Goal: Check status: Check status

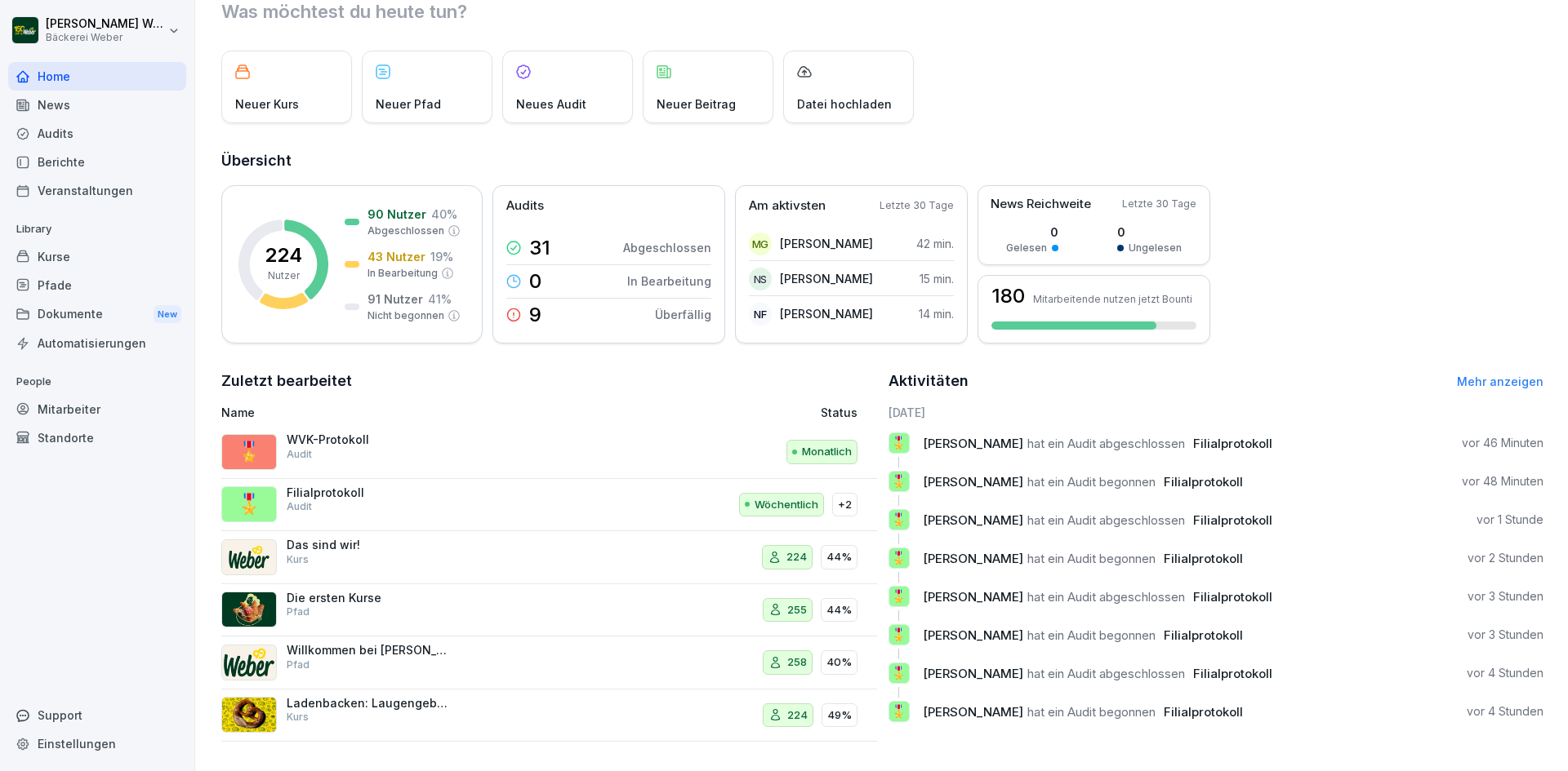
scroll to position [70, 0]
click at [74, 129] on div "Audits" at bounding box center [97, 133] width 178 height 29
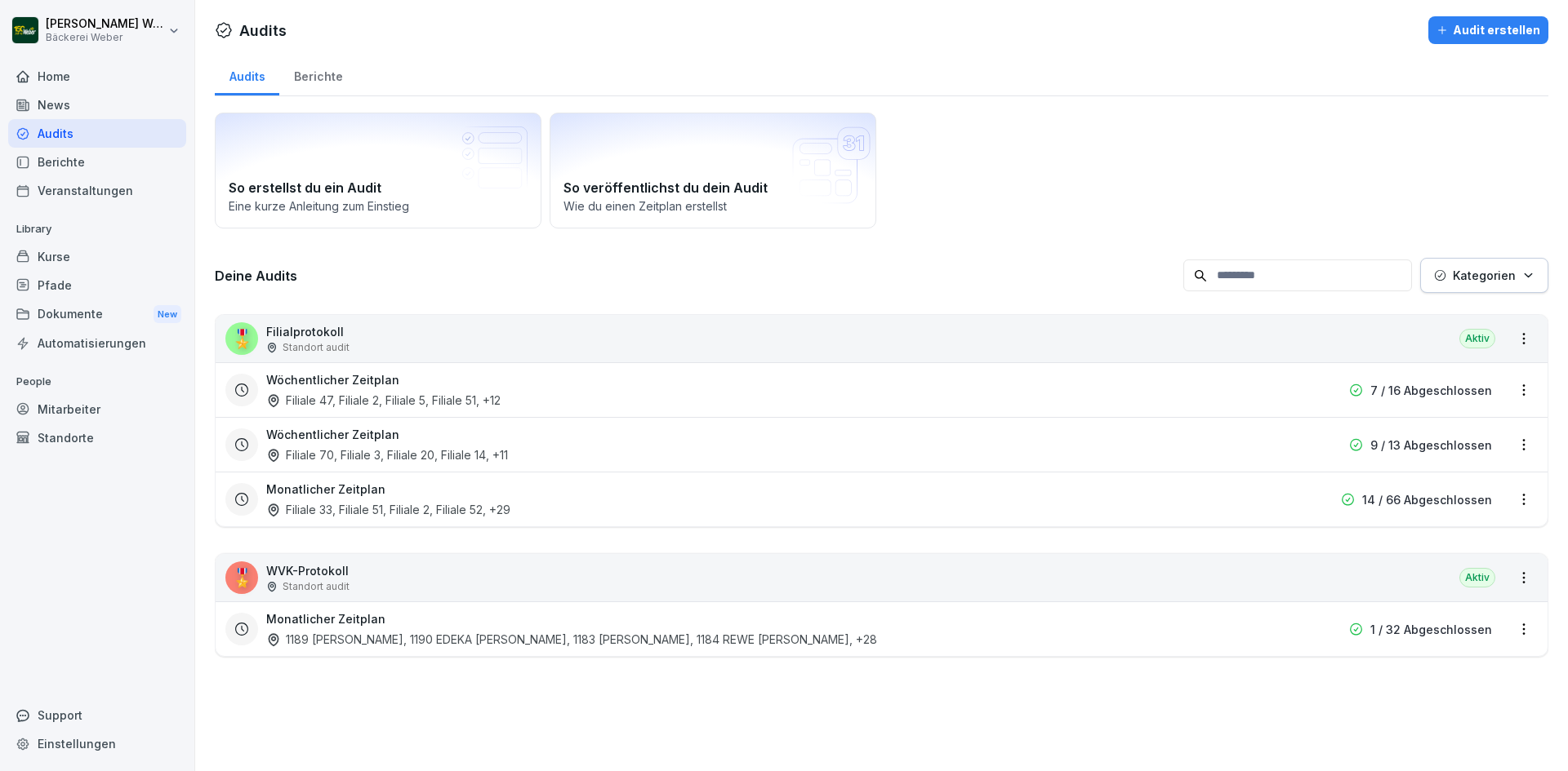
click at [419, 389] on div "Wöchentlicher Zeitplan Filiale 47, Filiale 2, Filiale 5, Filiale 51 , +12" at bounding box center [776, 390] width 1021 height 37
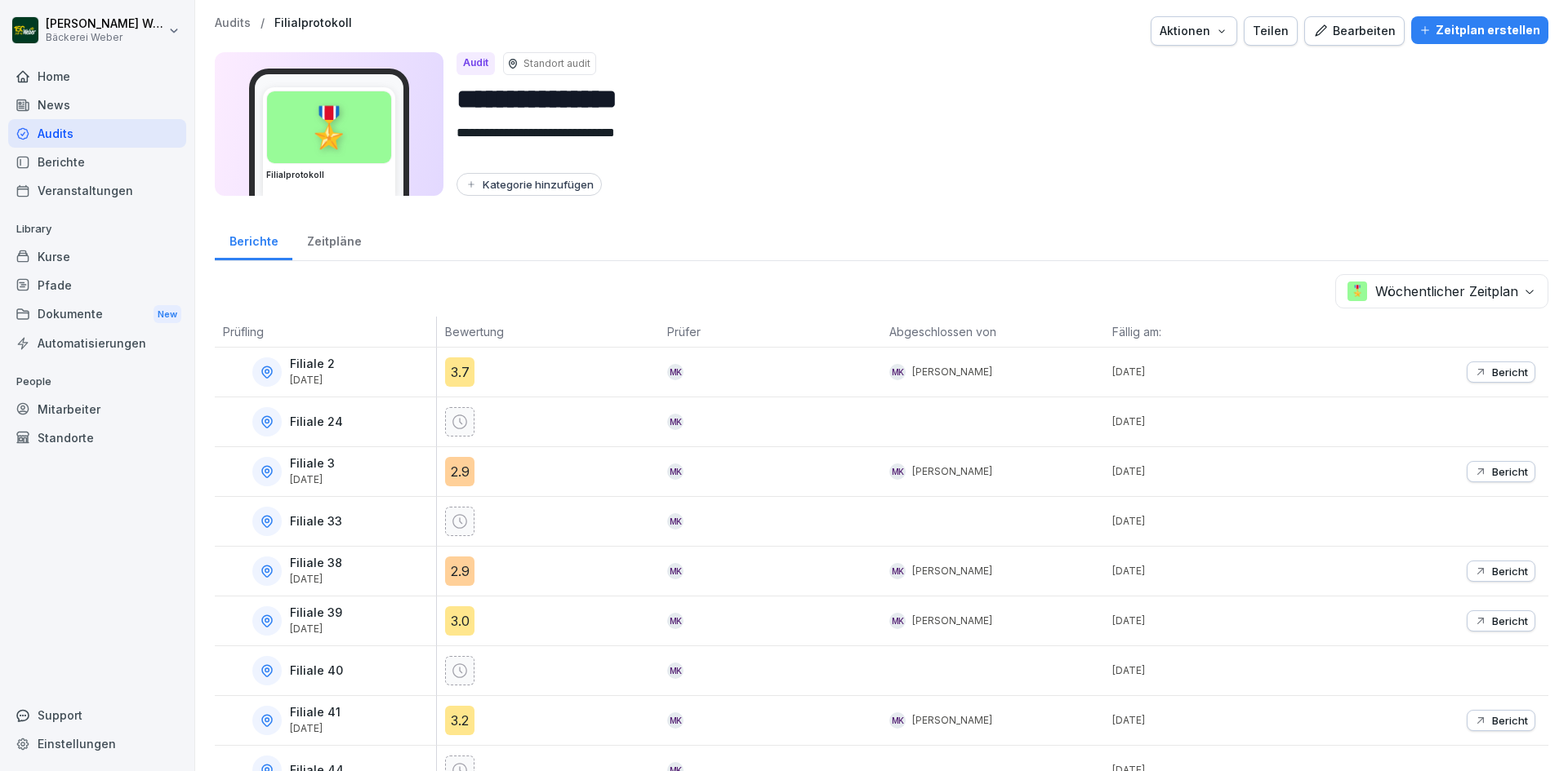
click at [378, 376] on div "Filiale 2 [DATE]" at bounding box center [329, 372] width 213 height 30
click at [314, 376] on p "[DATE]" at bounding box center [312, 380] width 45 height 11
click at [468, 373] on div "3.7" at bounding box center [459, 372] width 30 height 30
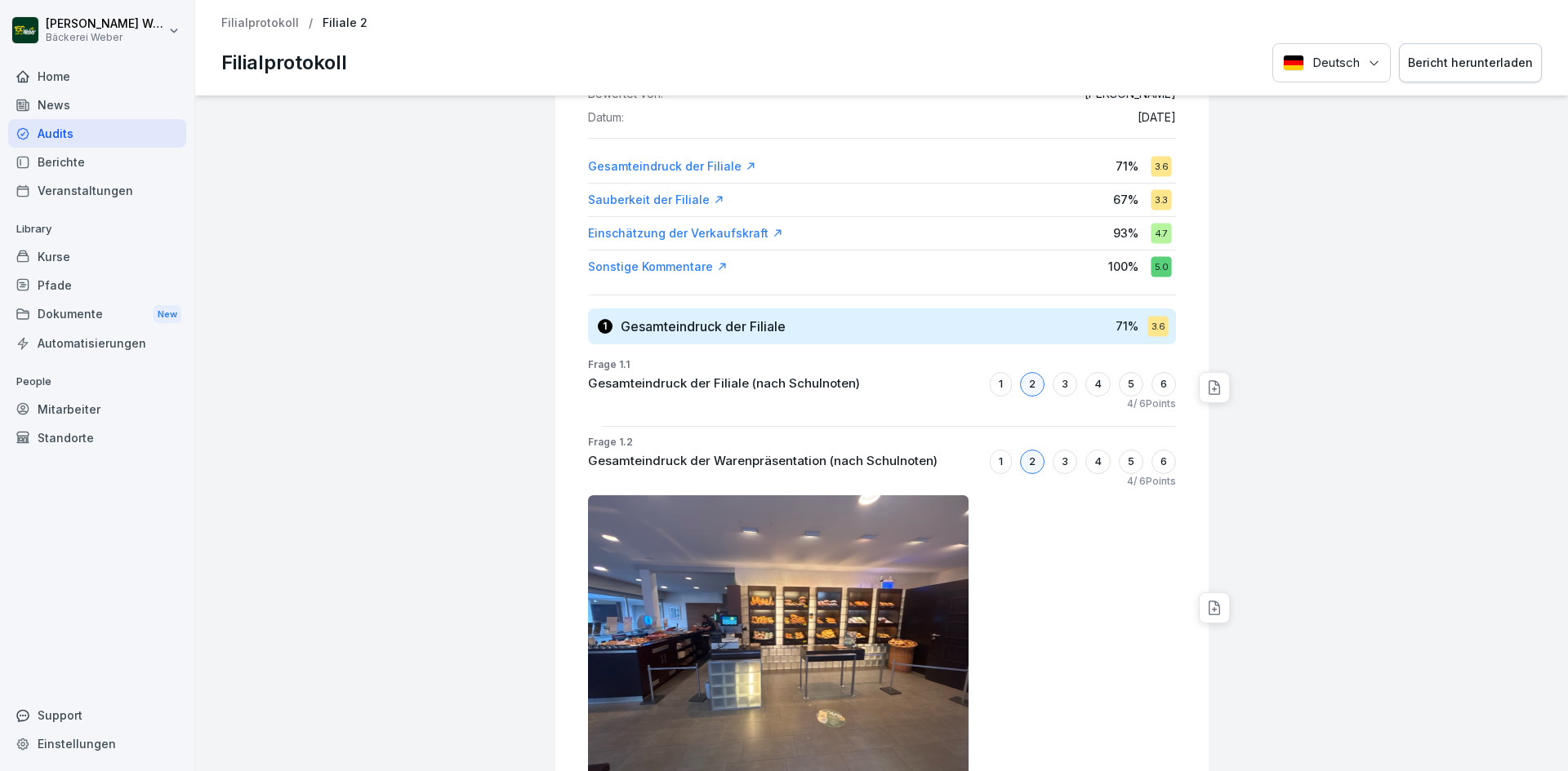
scroll to position [571, 0]
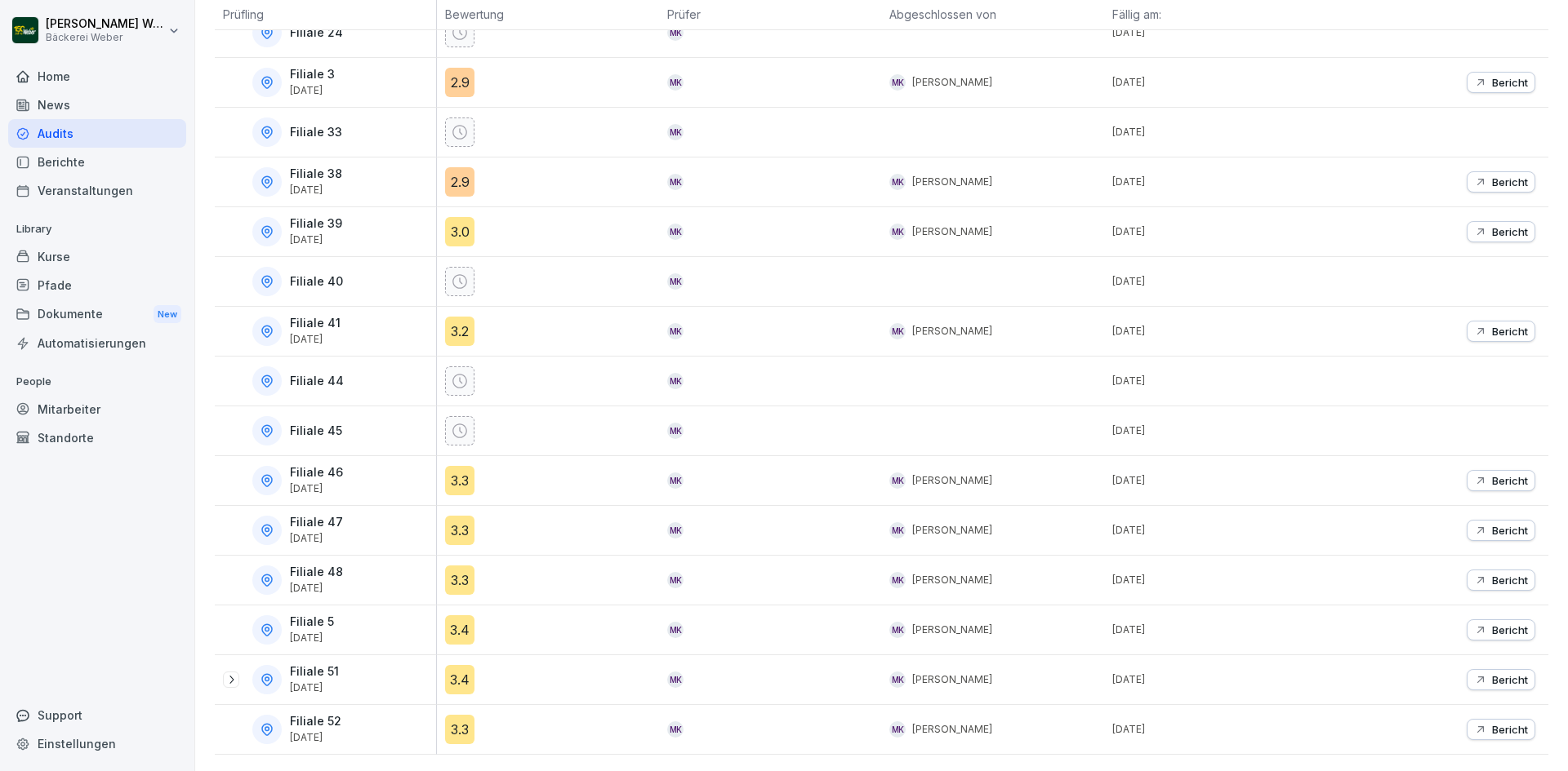
scroll to position [401, 0]
click at [458, 520] on div "3.3" at bounding box center [459, 530] width 30 height 30
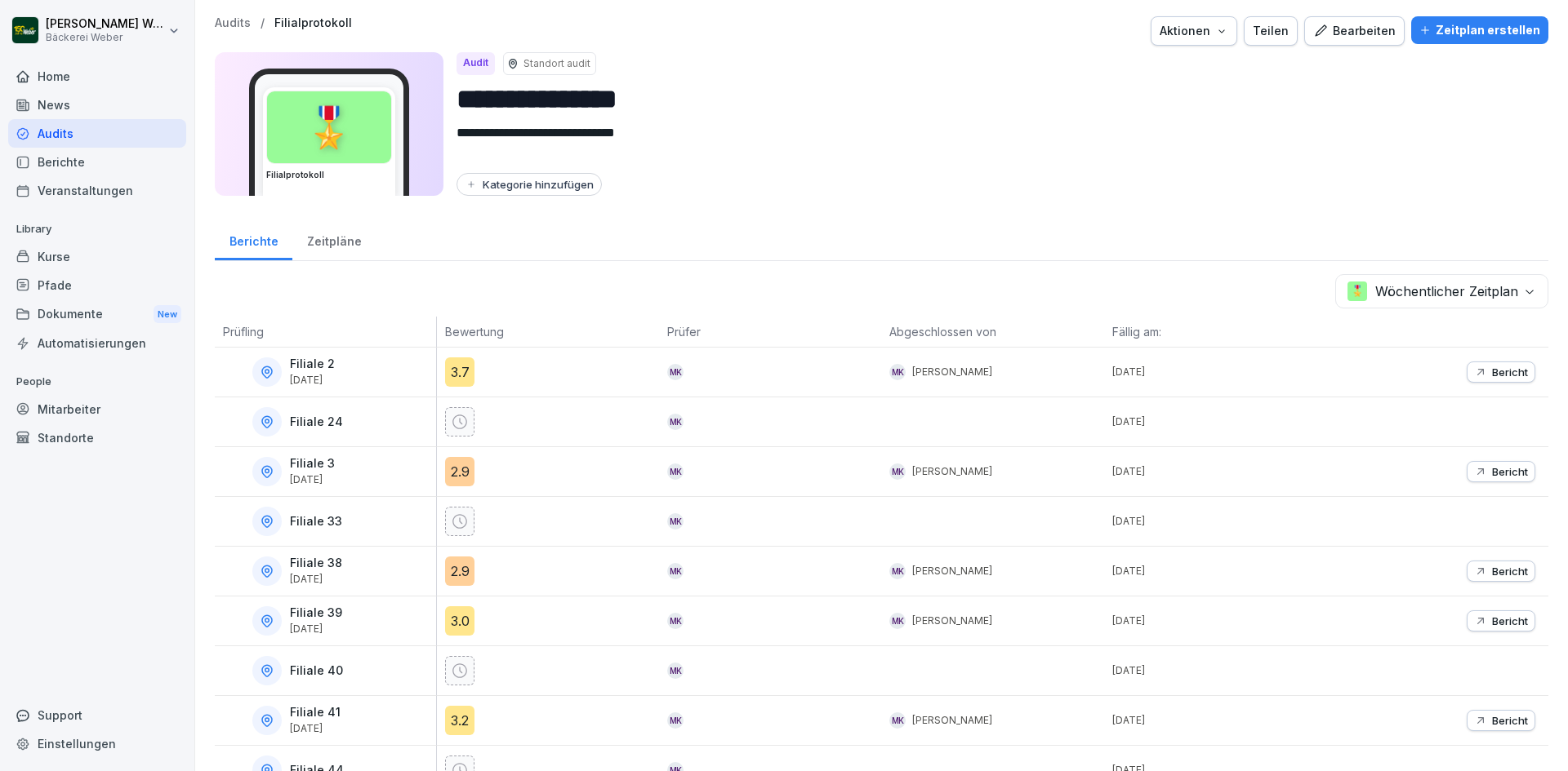
click at [449, 372] on div "3.7" at bounding box center [459, 372] width 30 height 30
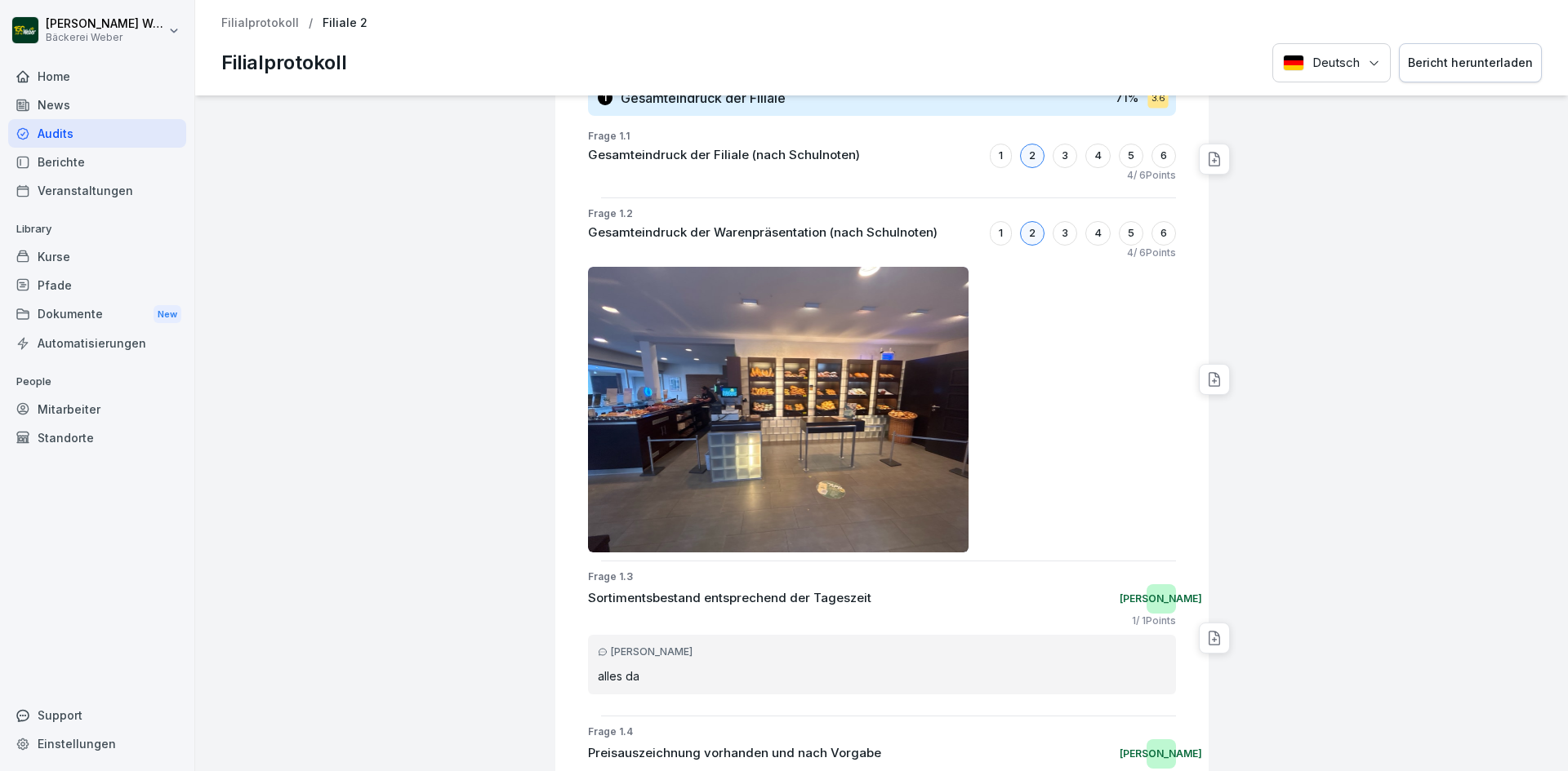
scroll to position [408, 0]
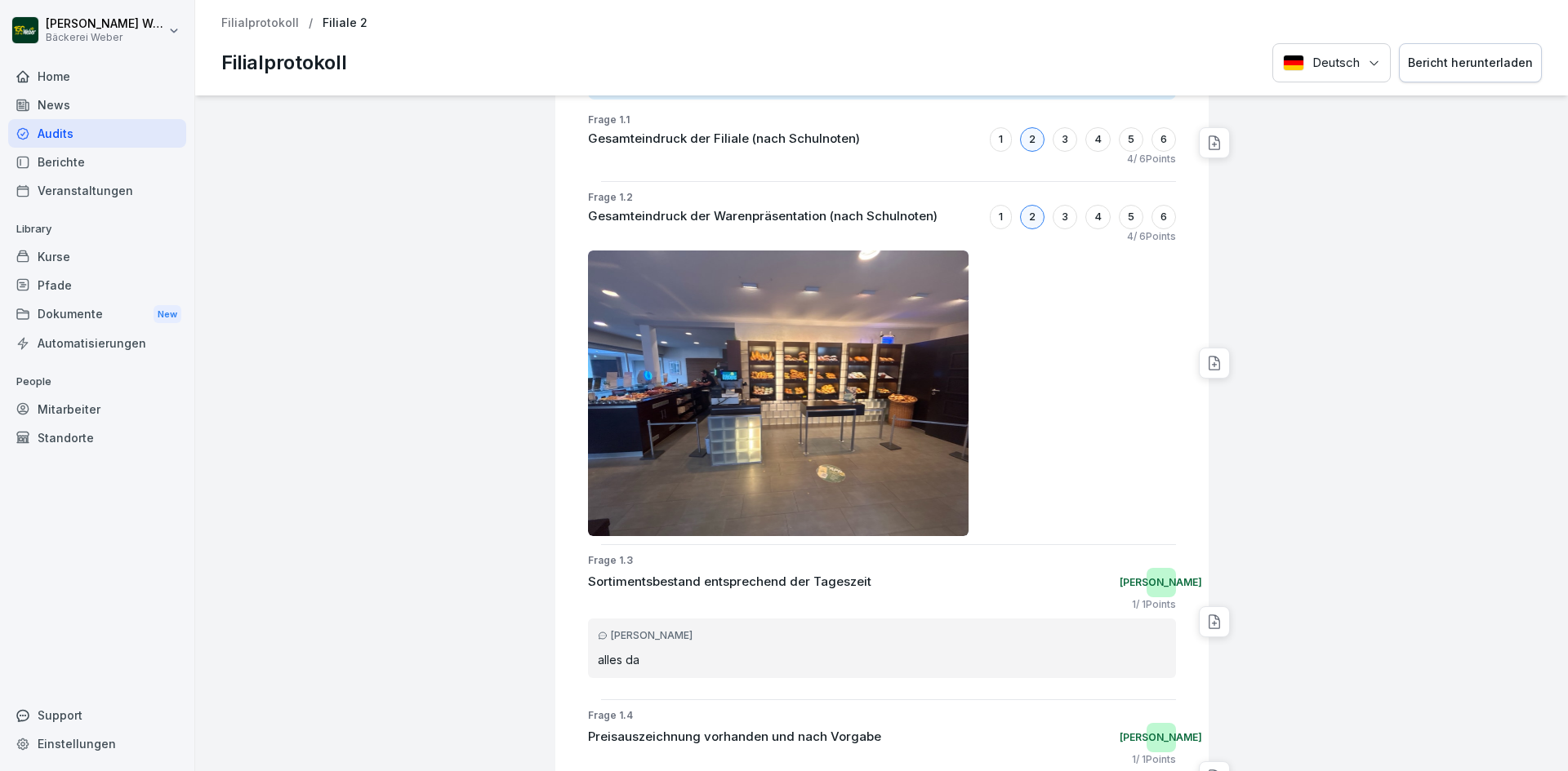
click at [709, 448] on img at bounding box center [778, 394] width 381 height 286
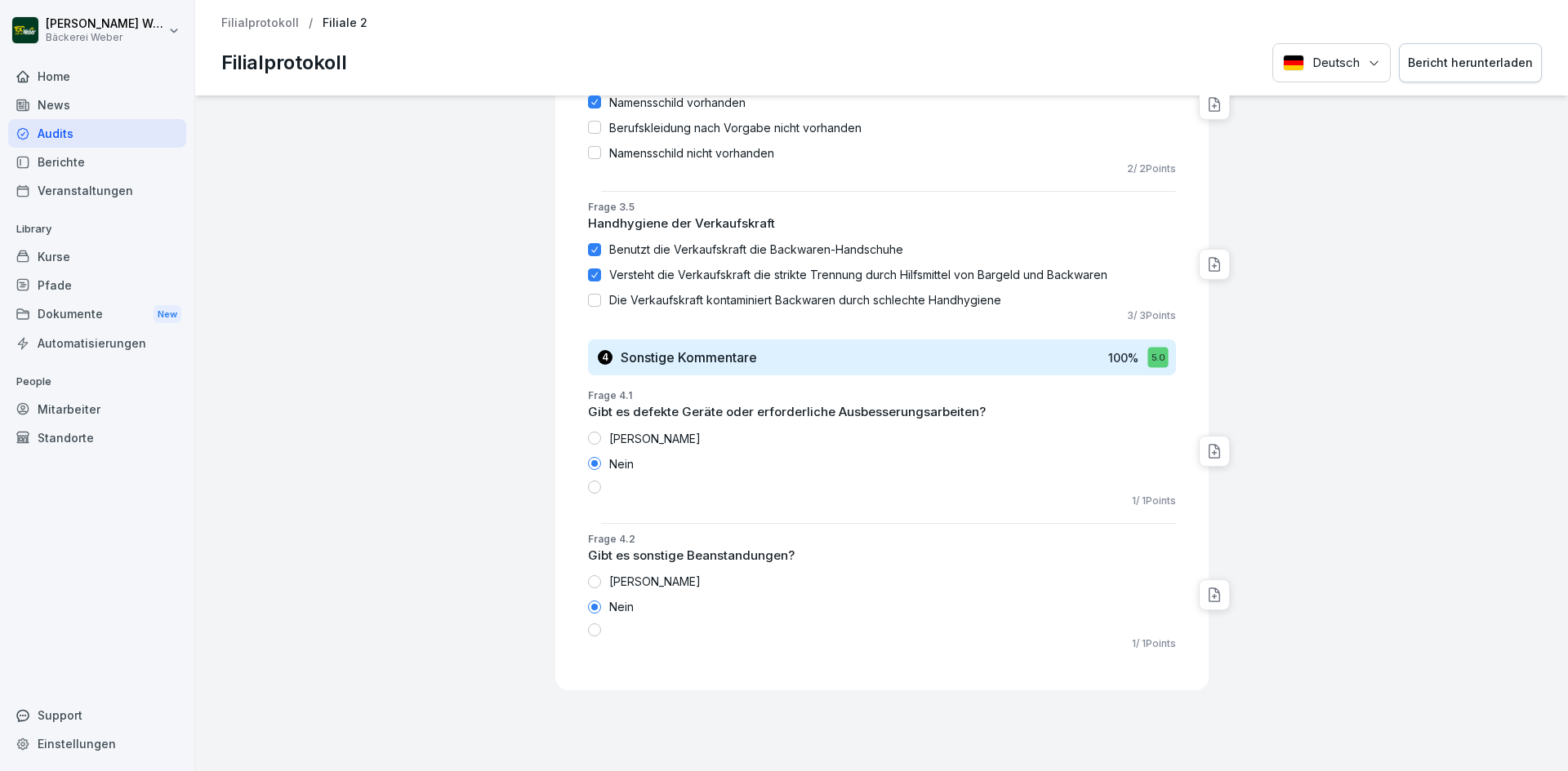
scroll to position [2417, 0]
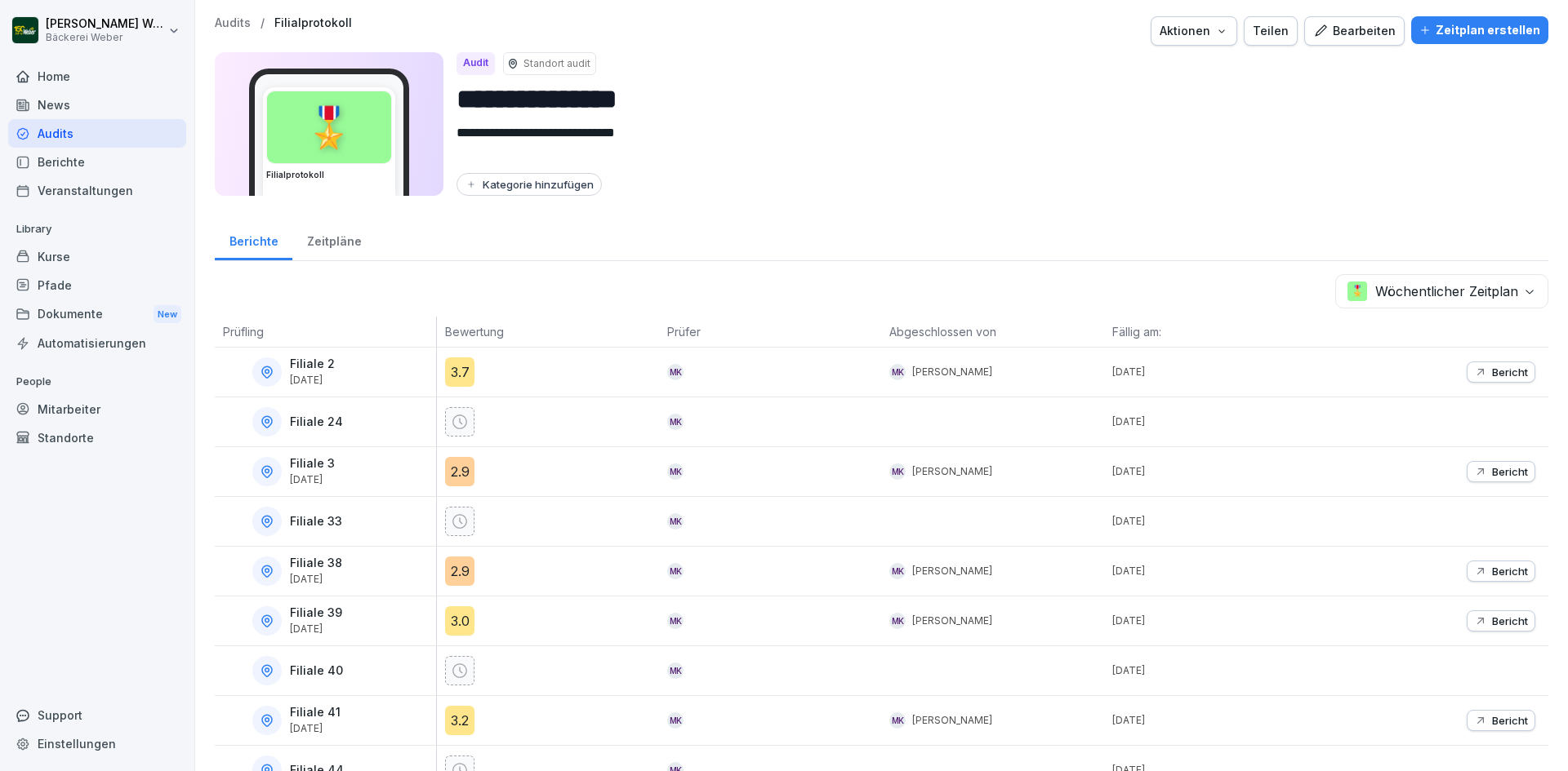
click at [77, 139] on div "Audits" at bounding box center [97, 133] width 178 height 29
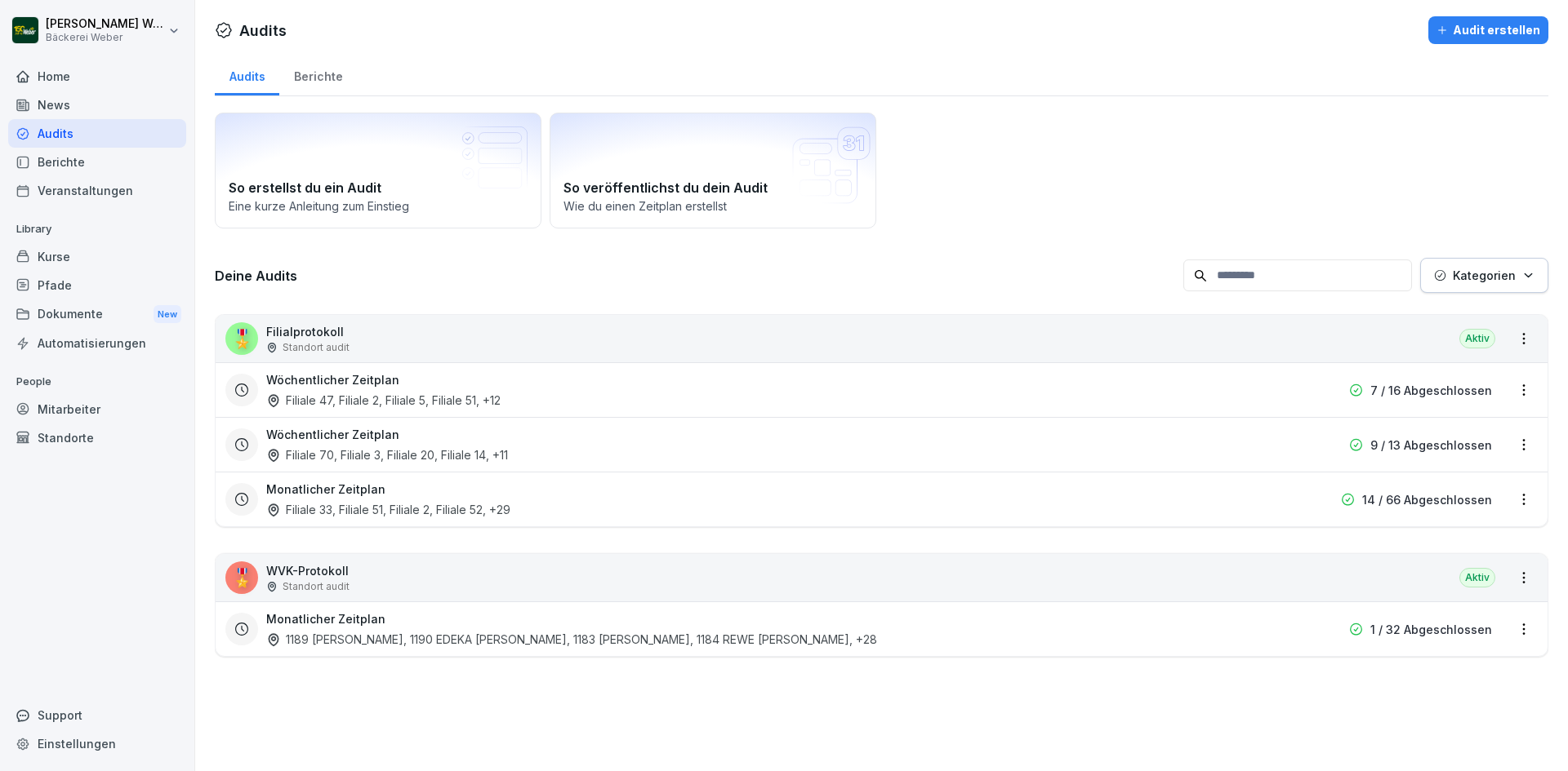
click at [359, 432] on h3 "Wöchentlicher Zeitplan" at bounding box center [332, 434] width 134 height 17
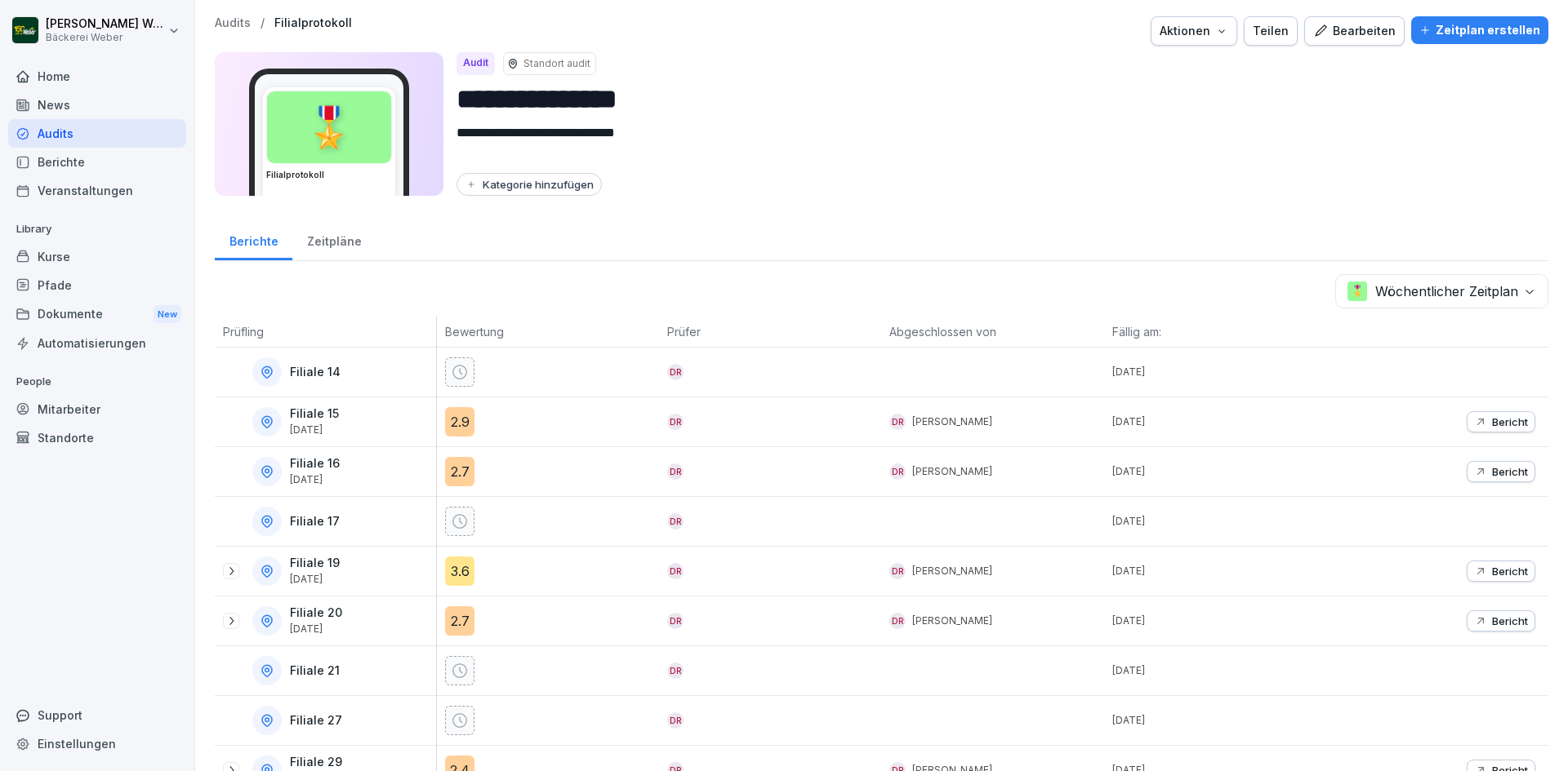
scroll to position [302, 0]
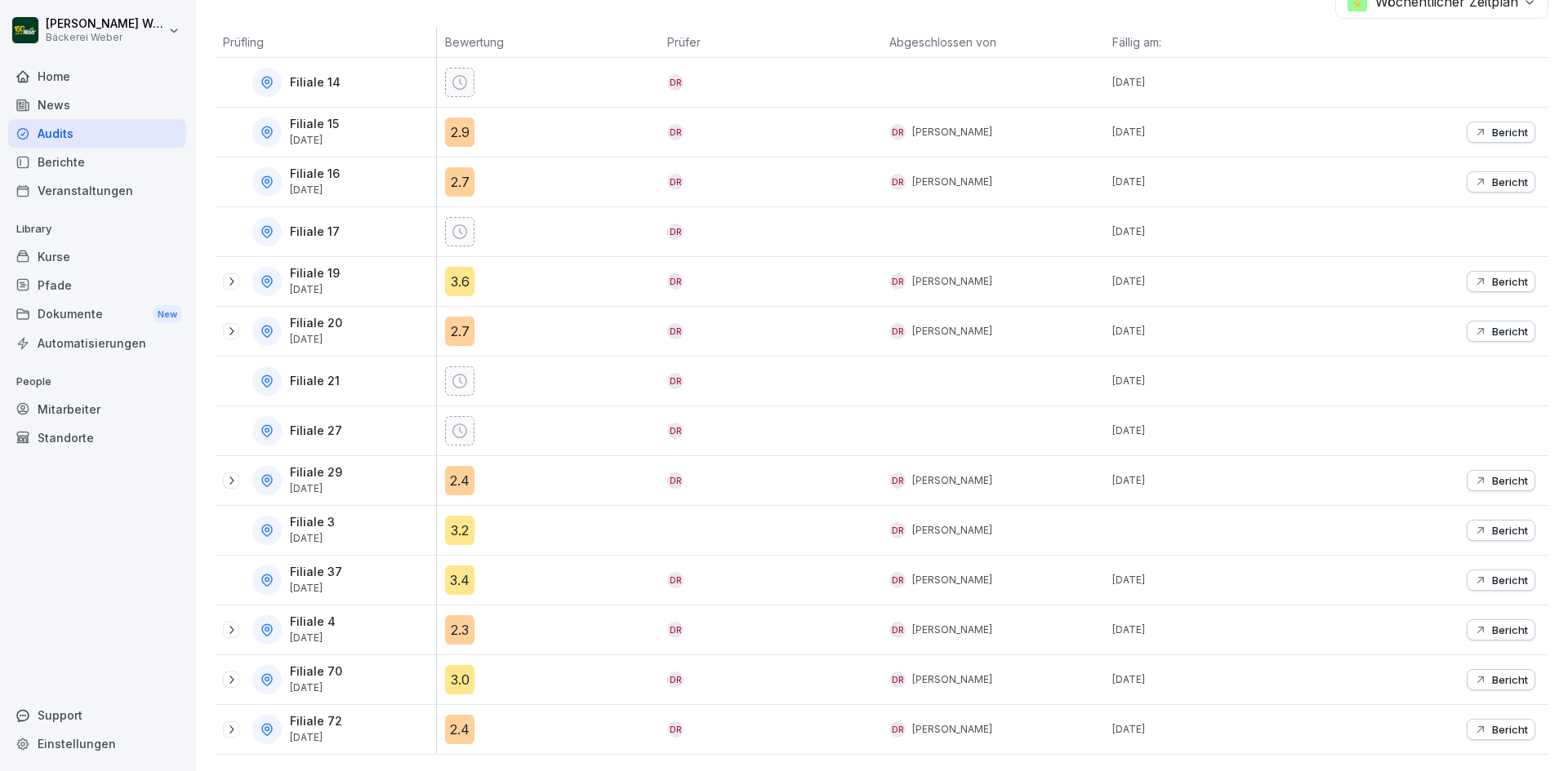
click at [462, 615] on div "2.3" at bounding box center [459, 630] width 30 height 30
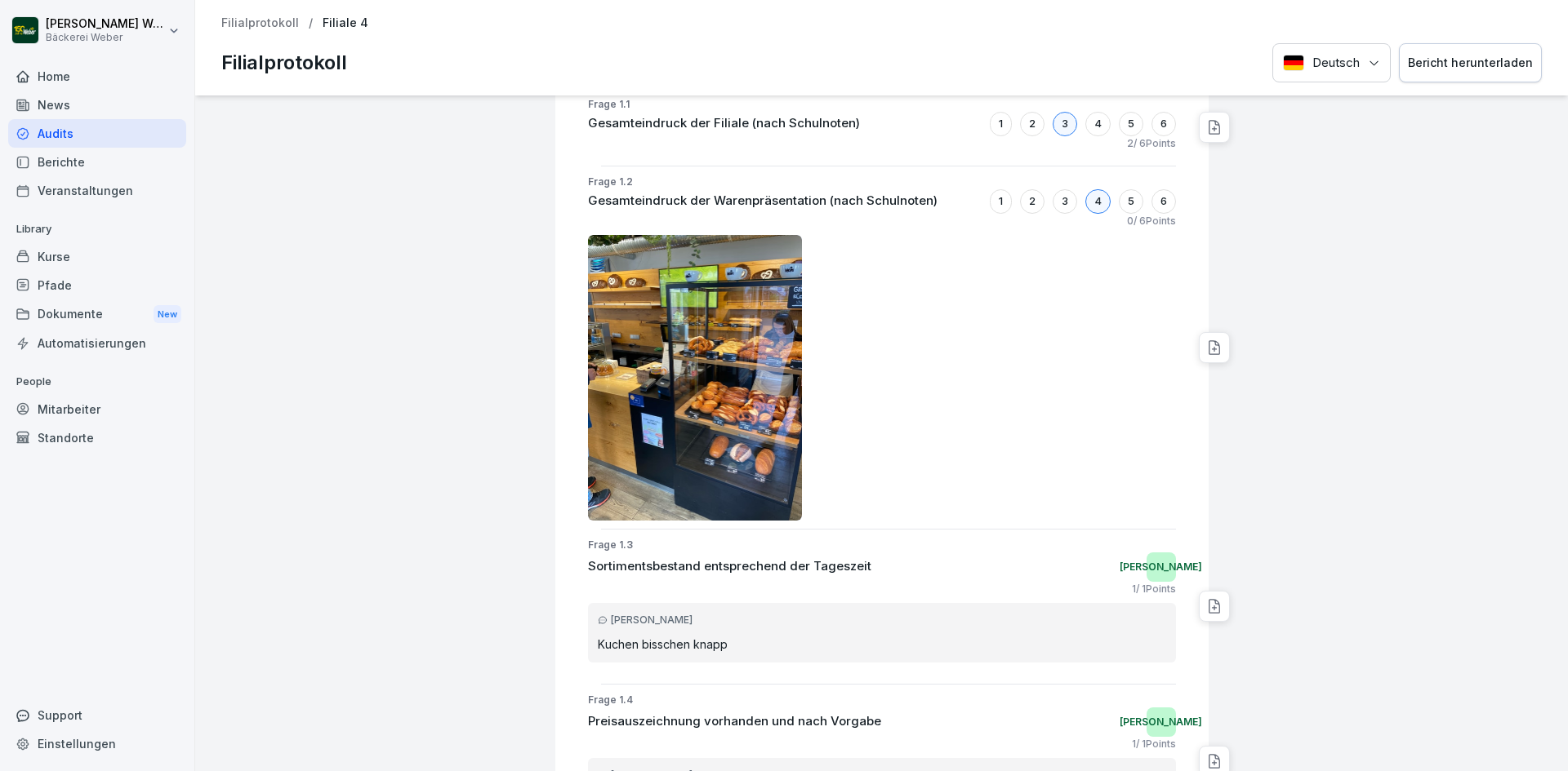
scroll to position [408, 0]
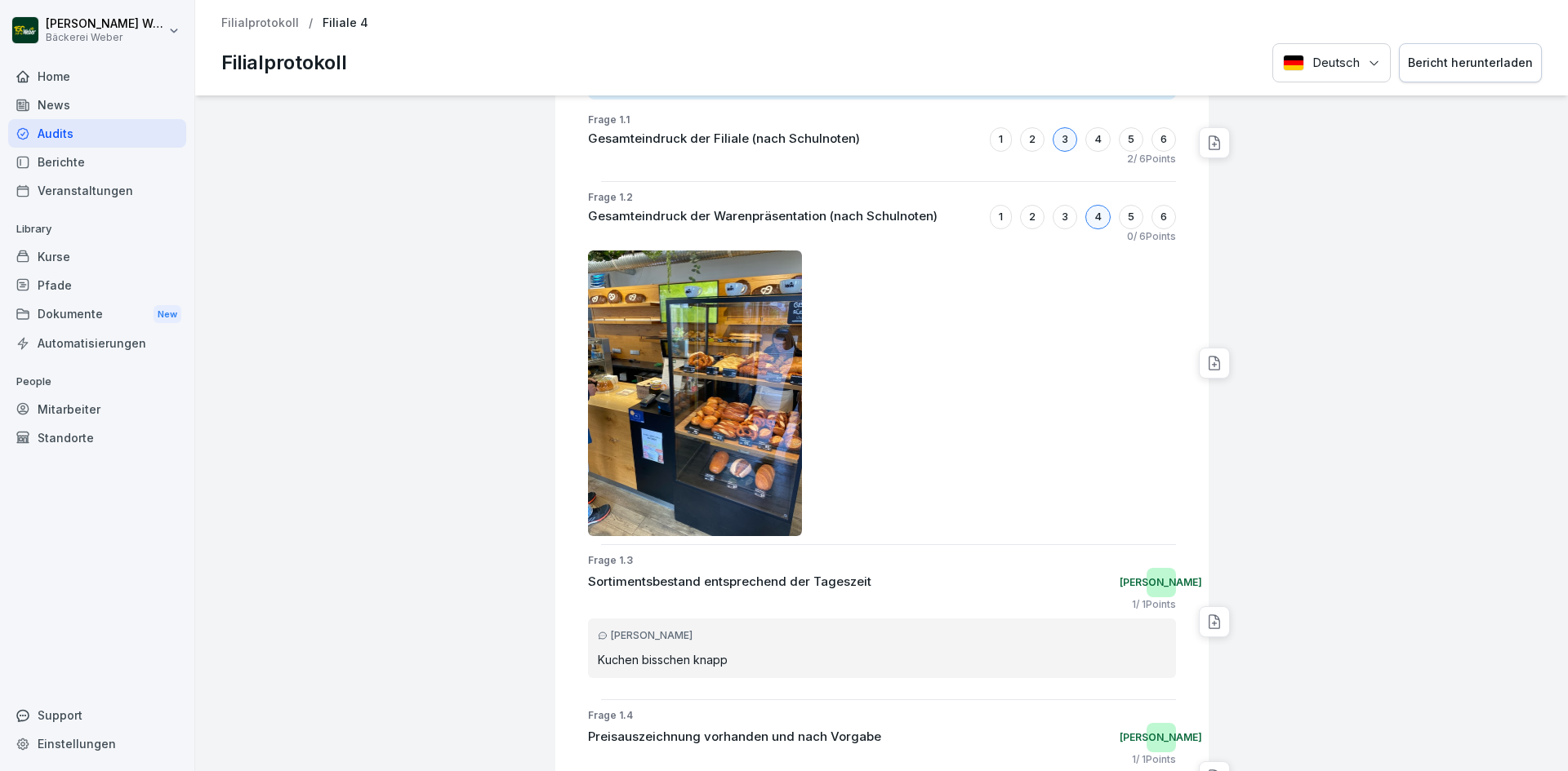
click at [58, 138] on div "Audits" at bounding box center [97, 133] width 178 height 29
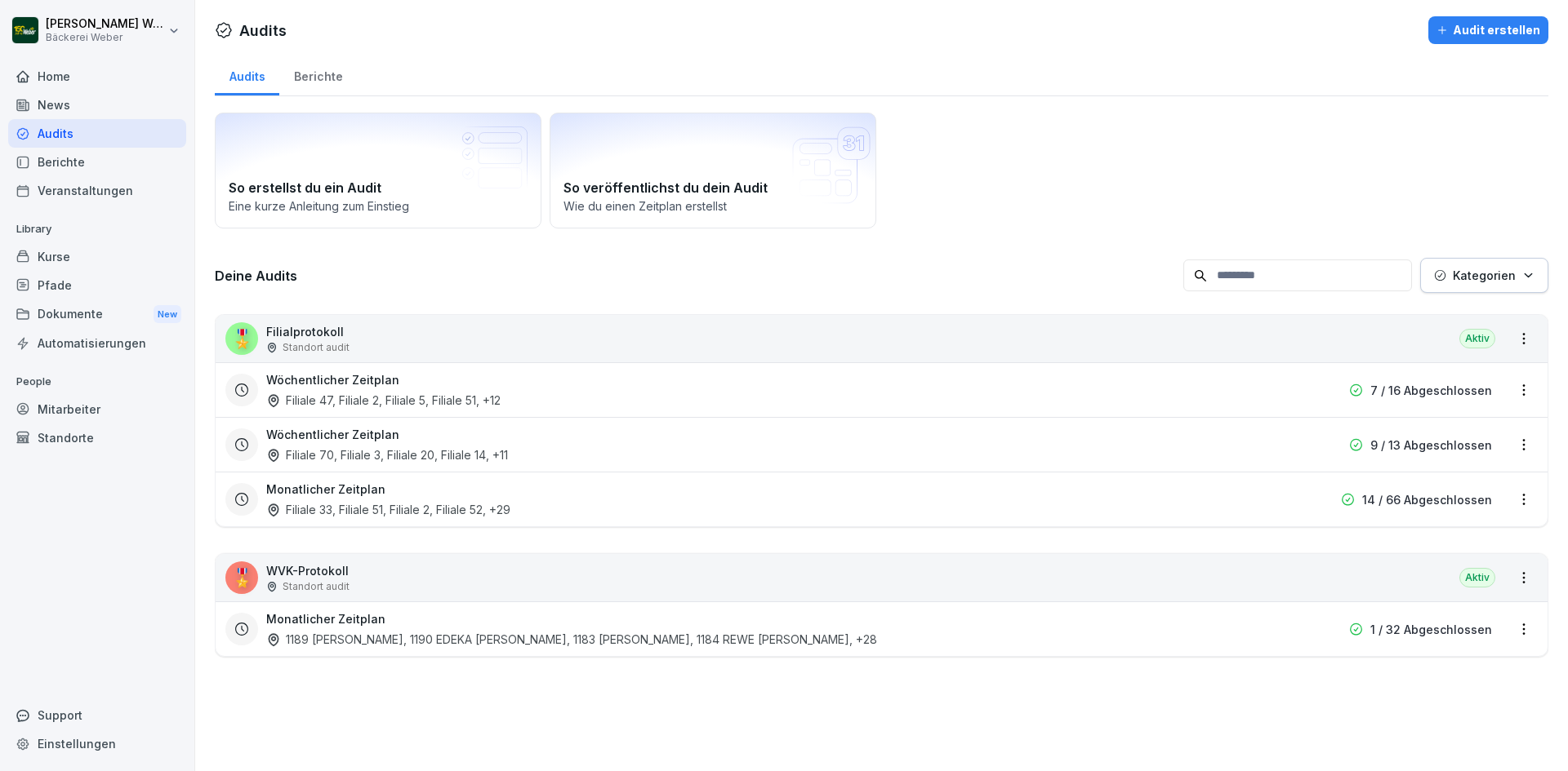
click at [383, 507] on div "Filiale 33, Filiale 51, Filiale 2, Filiale 52 , +29" at bounding box center [388, 510] width 244 height 17
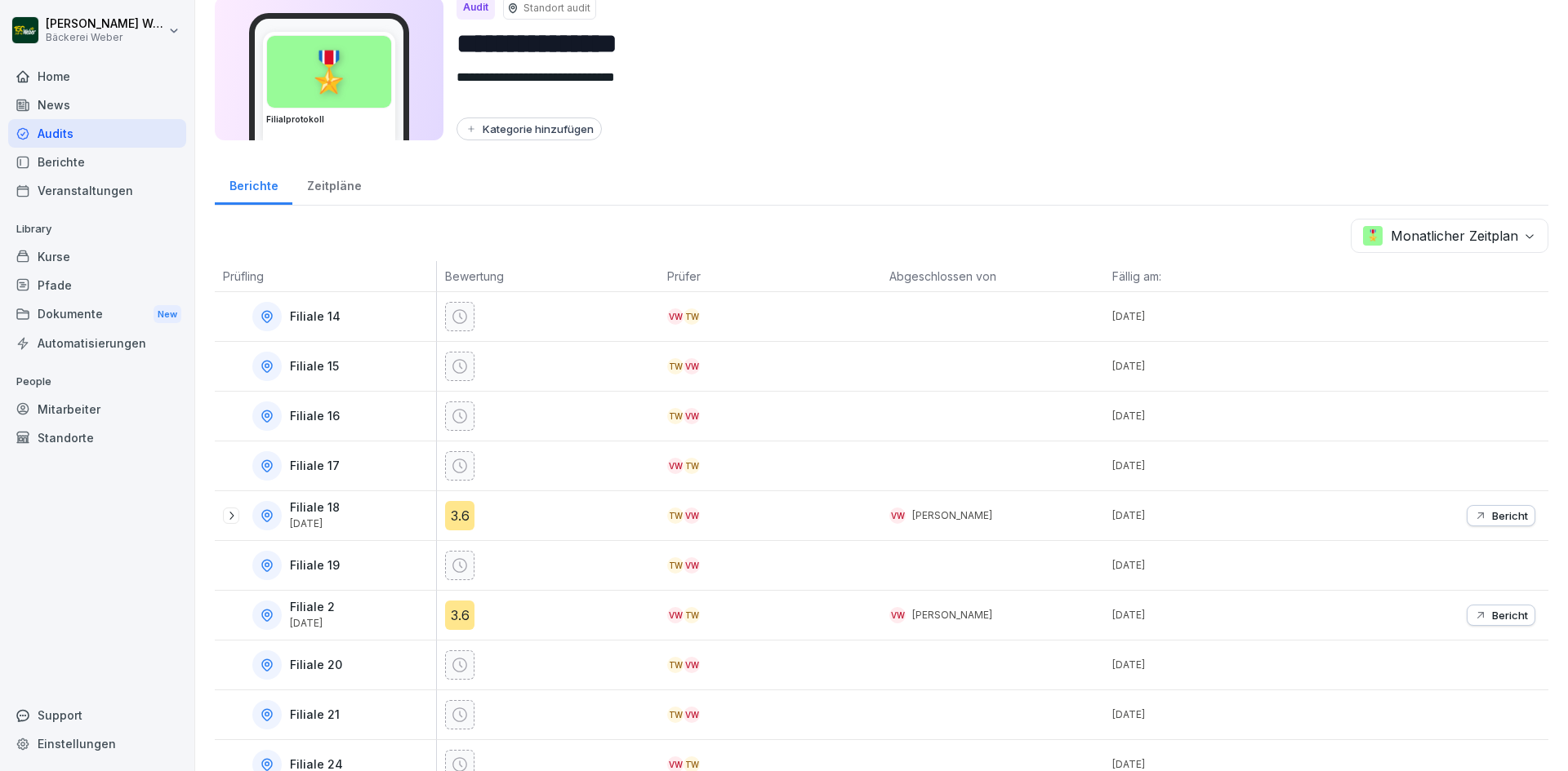
scroll to position [82, 0]
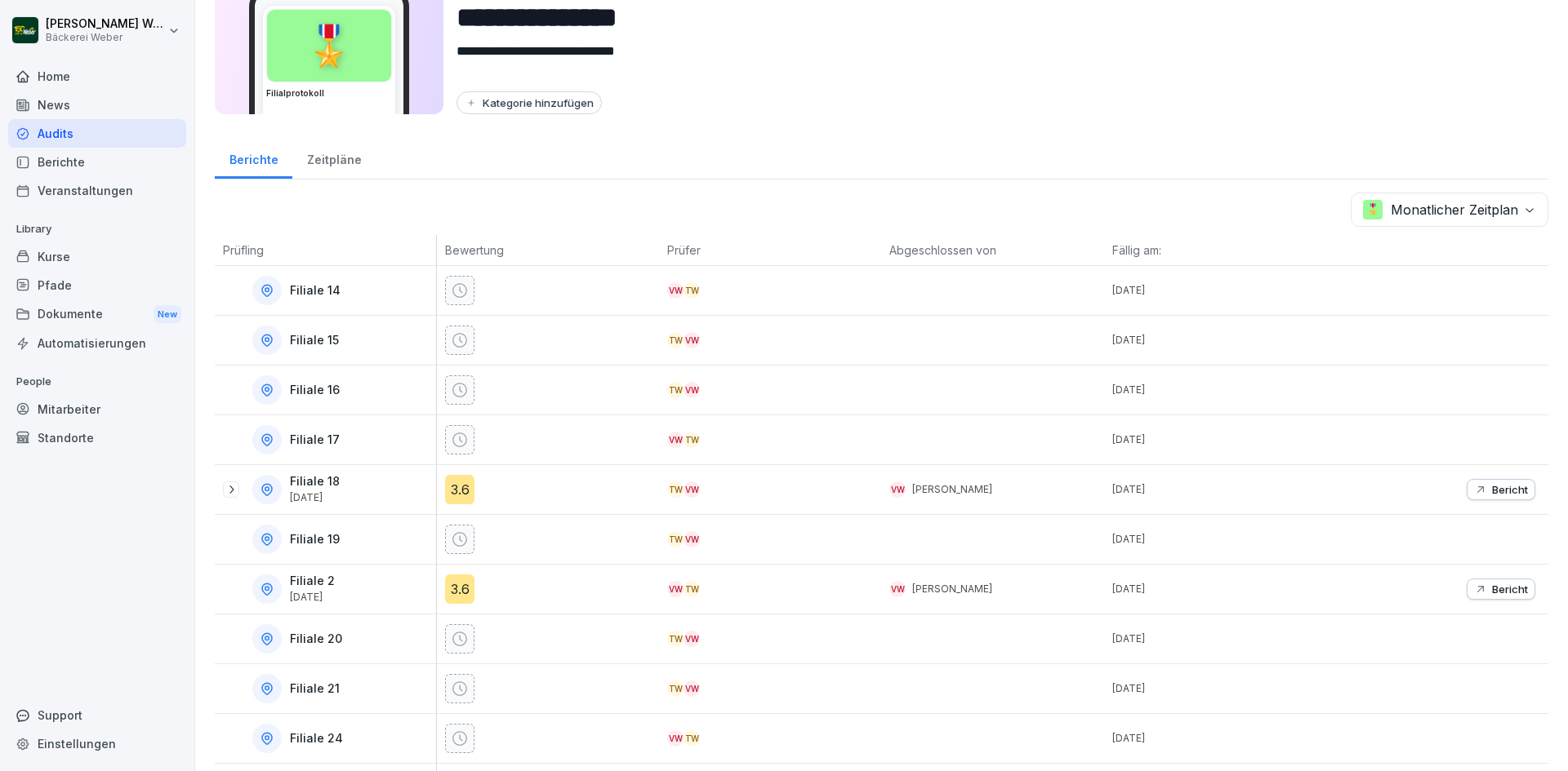
click at [88, 127] on div "Audits" at bounding box center [97, 133] width 178 height 29
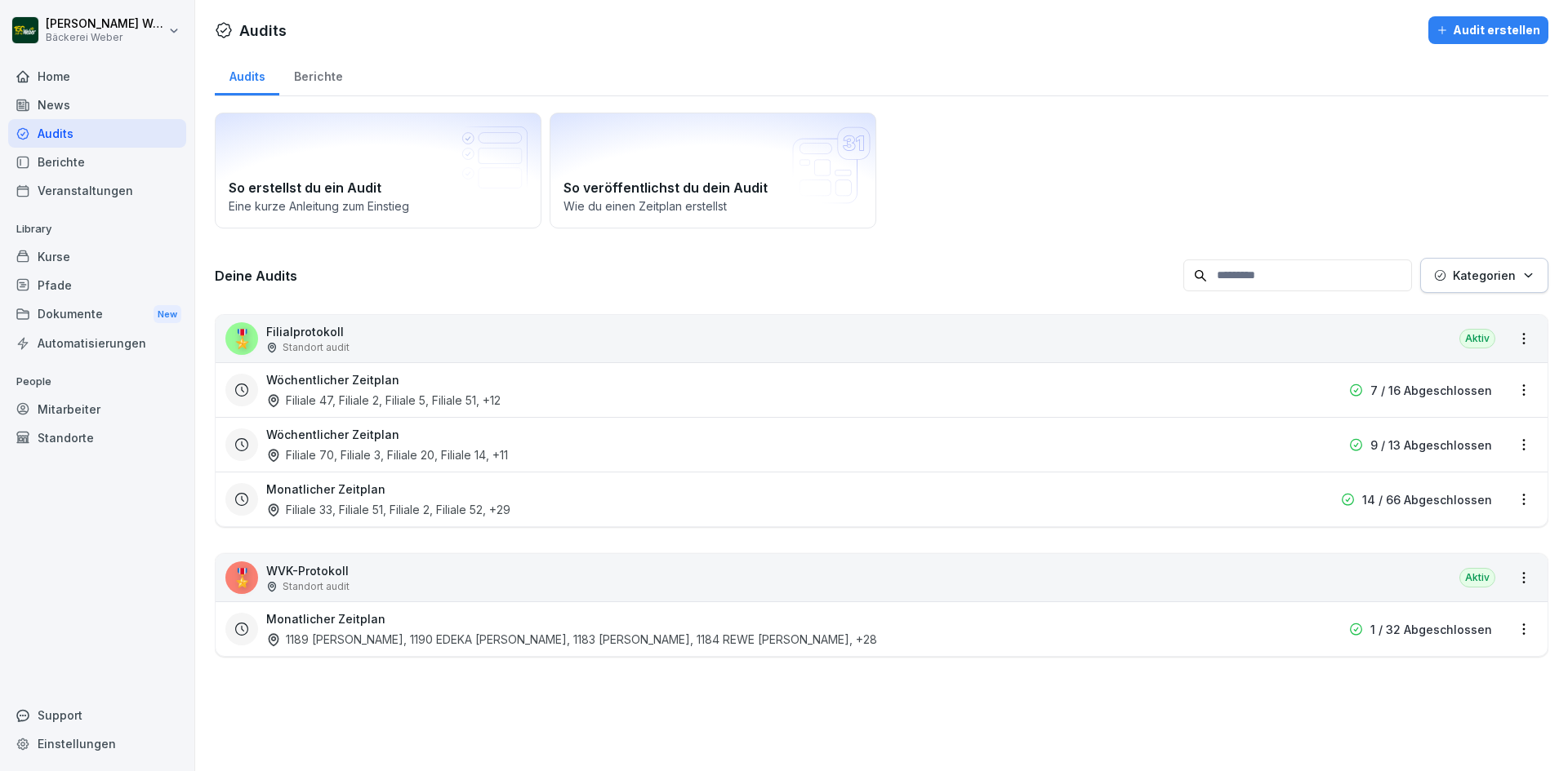
click at [420, 444] on div "Wöchentlicher Zeitplan Filiale 70, Filiale 3, Filiale 20, Filiale 14 , +11" at bounding box center [776, 445] width 1021 height 37
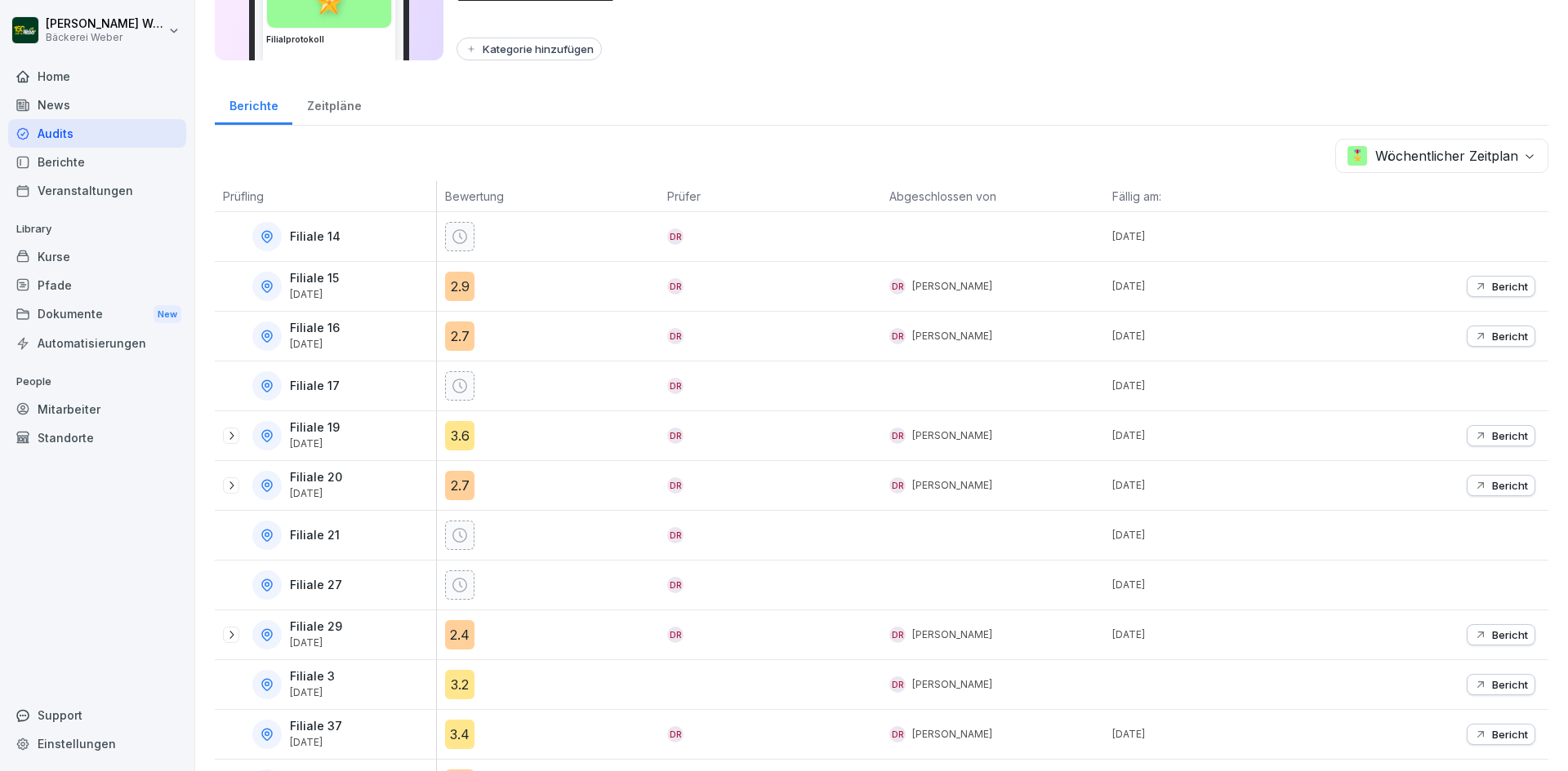
scroll to position [163, 0]
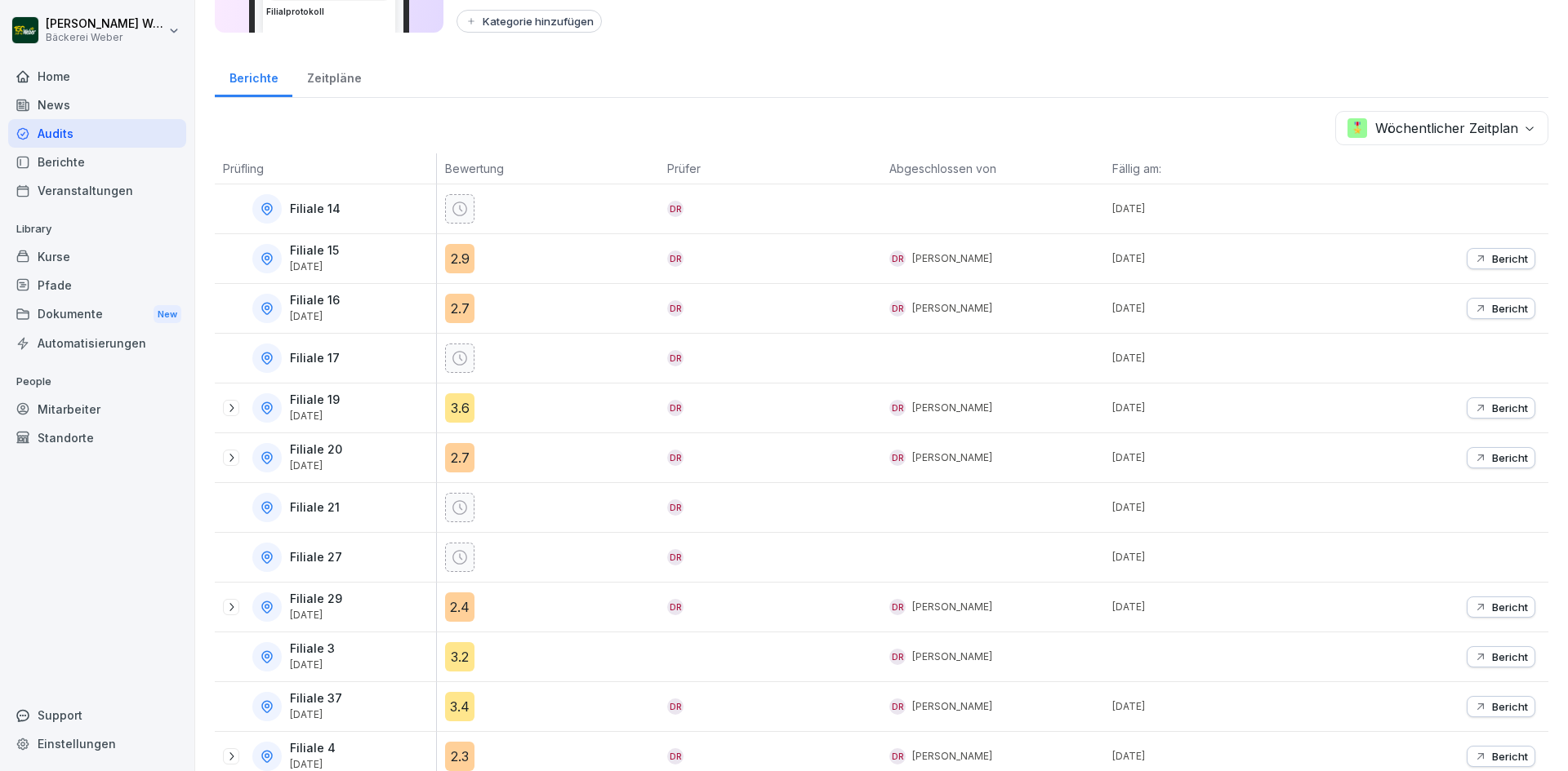
click at [457, 403] on div "3.6" at bounding box center [459, 408] width 30 height 30
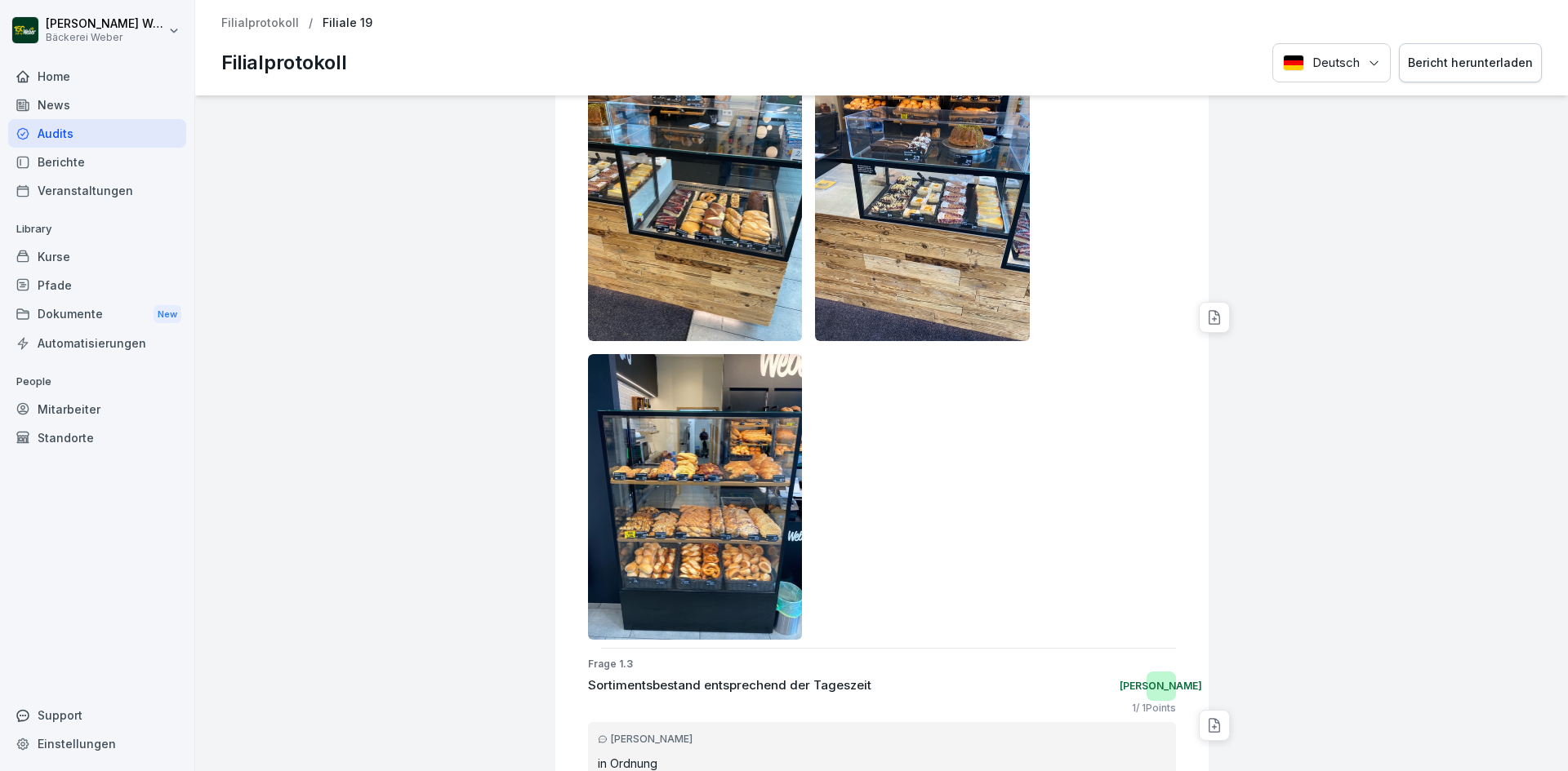
scroll to position [490, 0]
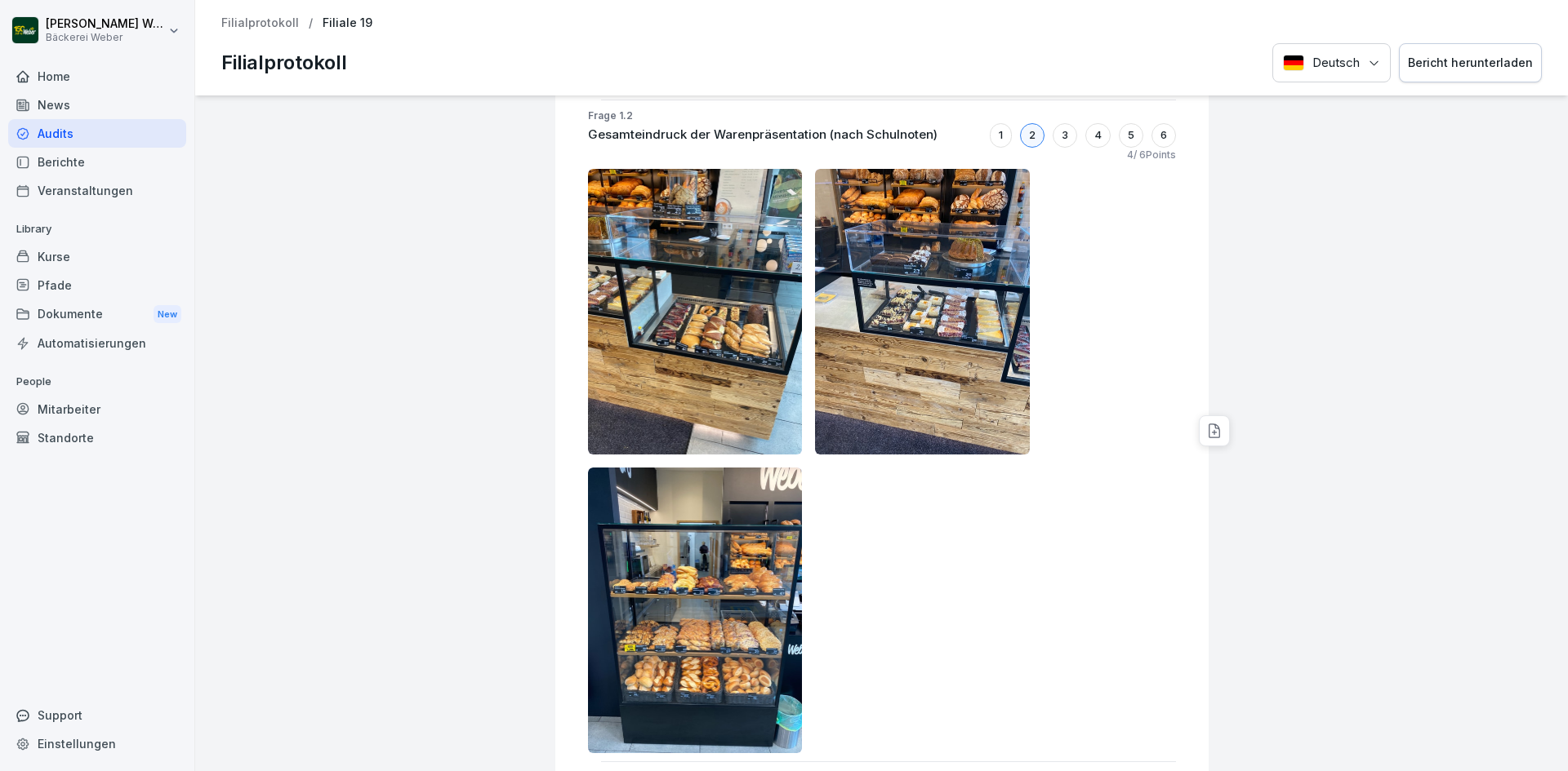
click at [227, 17] on p "Filialprotokoll" at bounding box center [259, 23] width 77 height 14
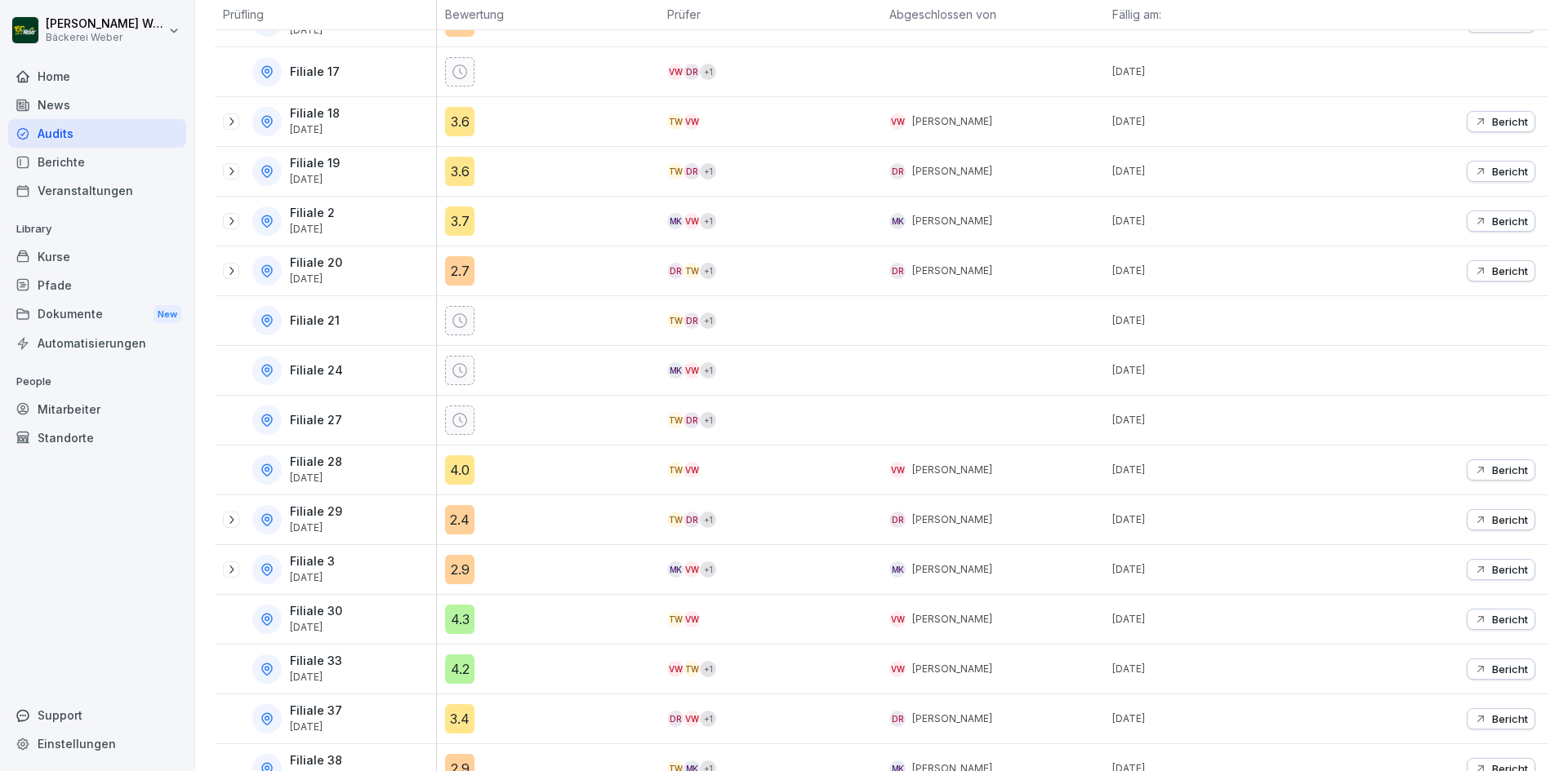
scroll to position [490, 0]
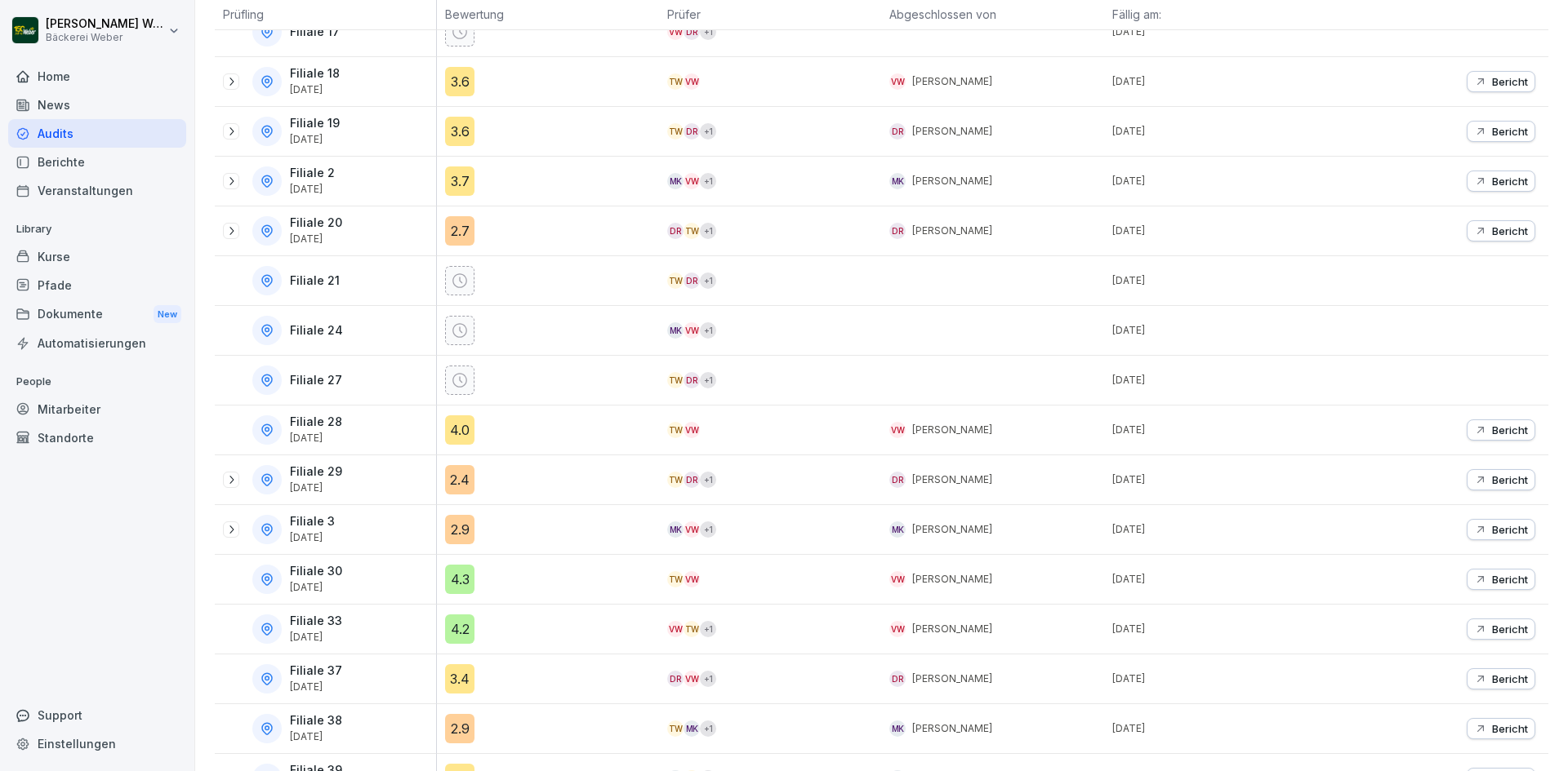
click at [458, 470] on div "2.4" at bounding box center [459, 479] width 30 height 30
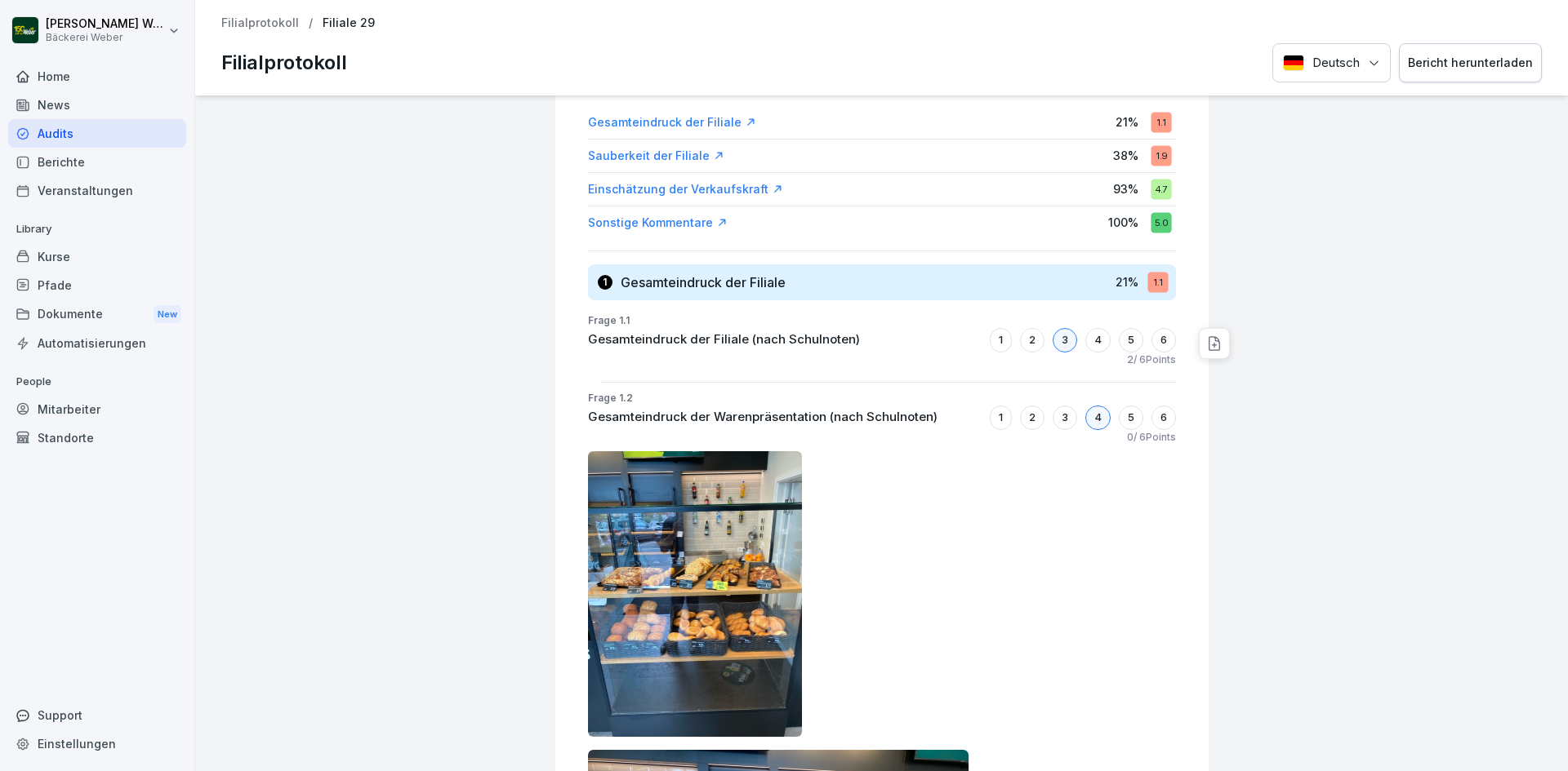
scroll to position [245, 0]
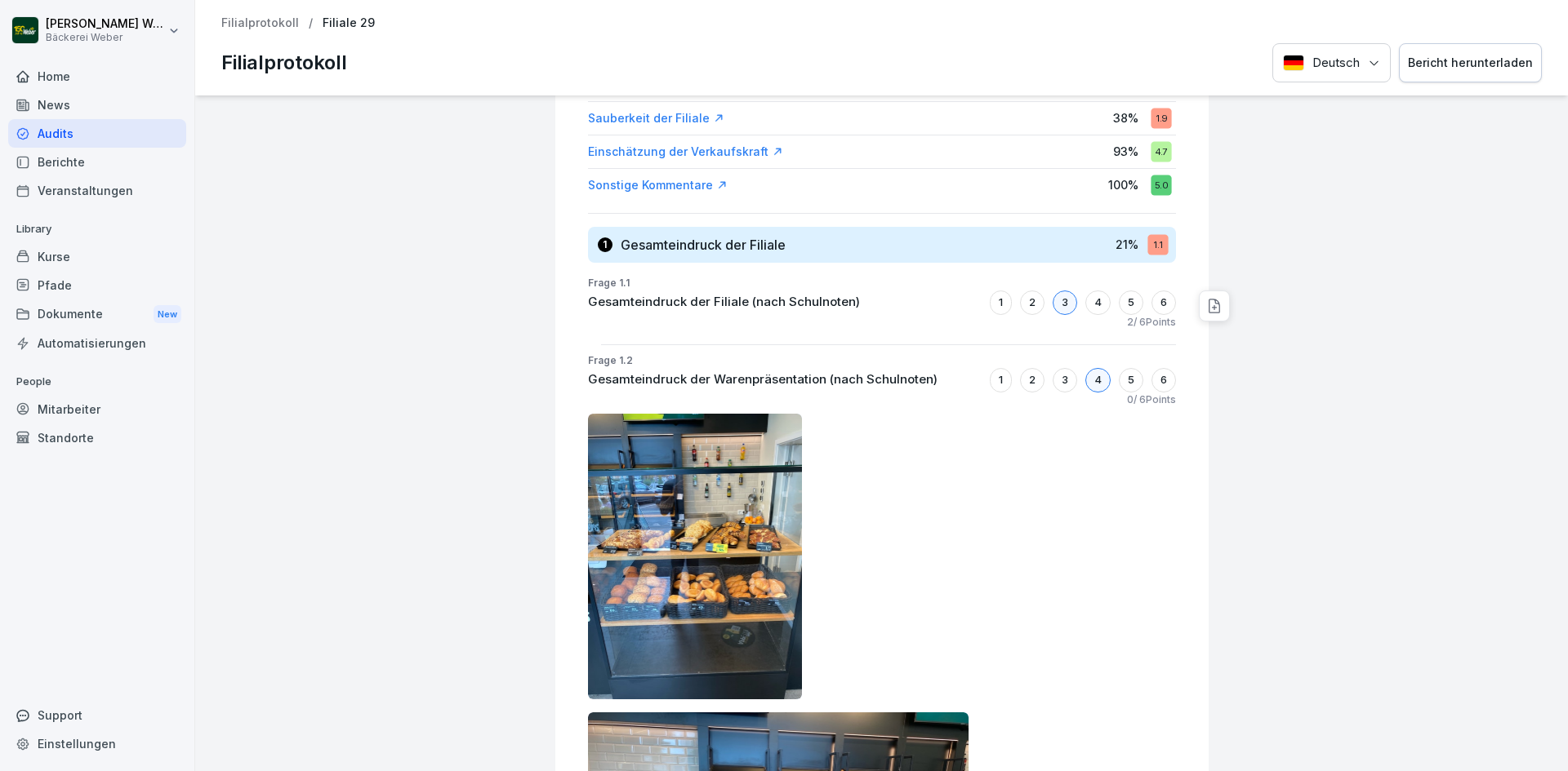
click at [259, 21] on p "Filialprotokoll" at bounding box center [259, 23] width 77 height 14
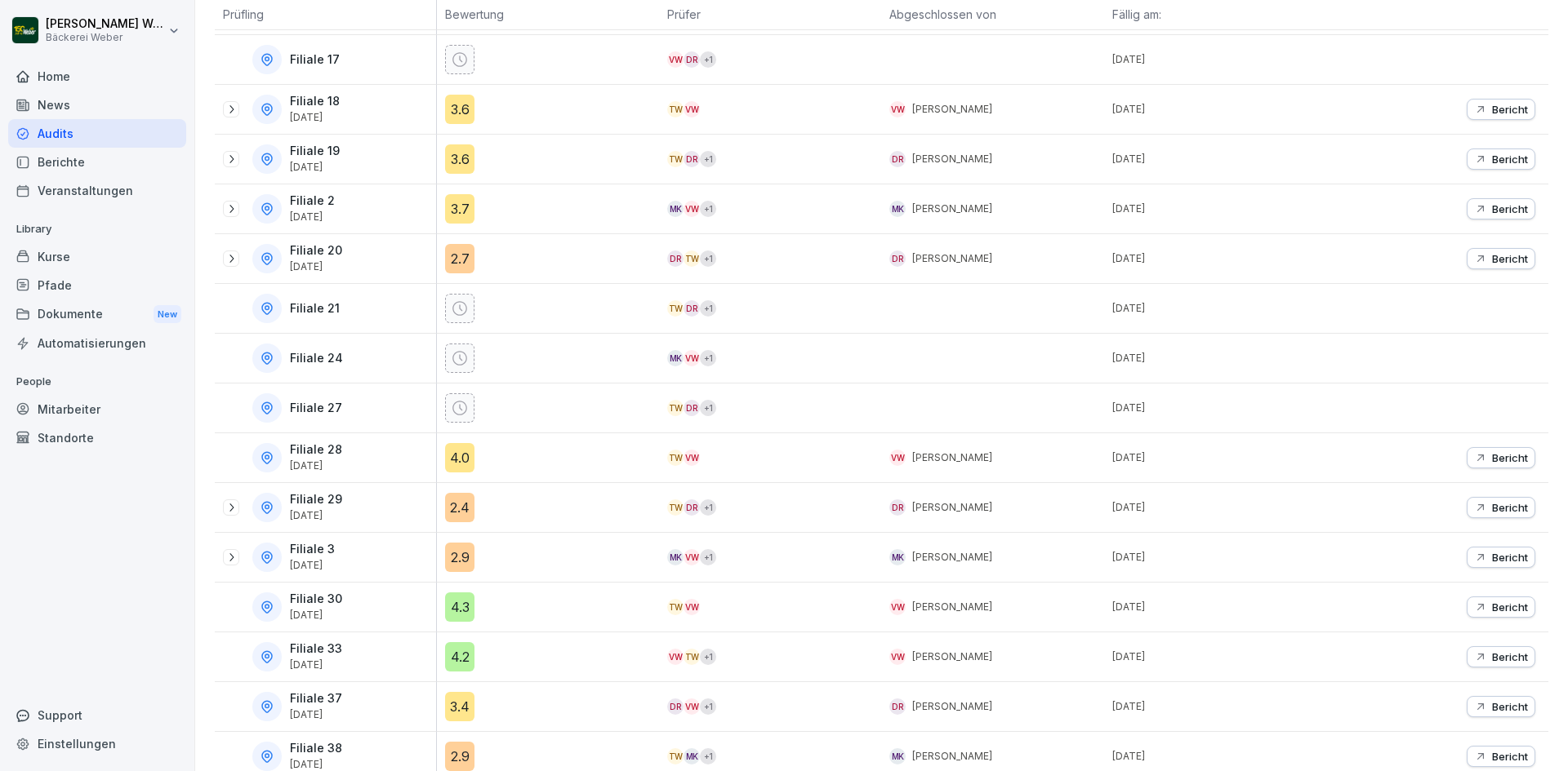
scroll to position [490, 0]
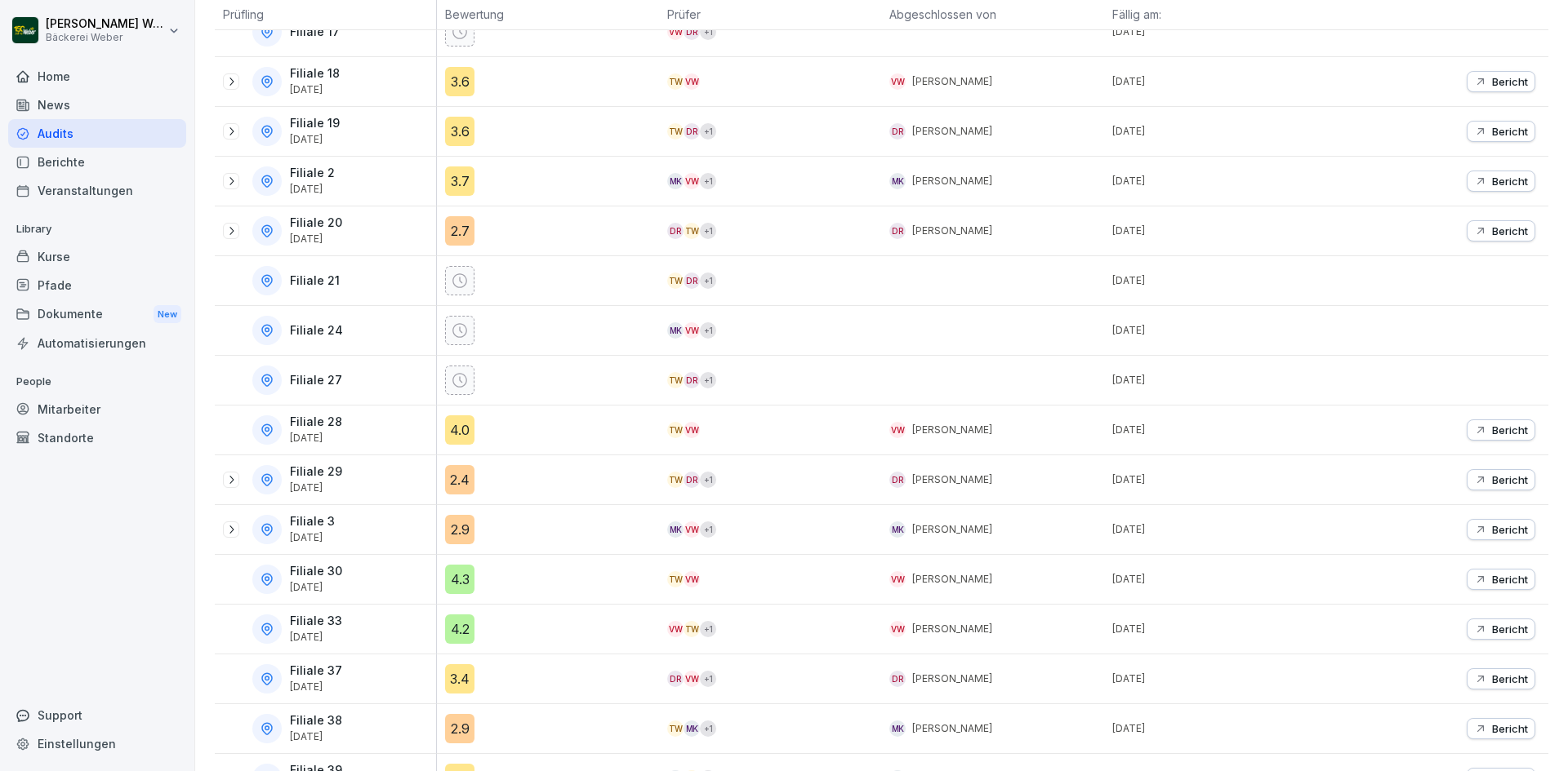
click at [463, 426] on div "4.0" at bounding box center [459, 430] width 30 height 30
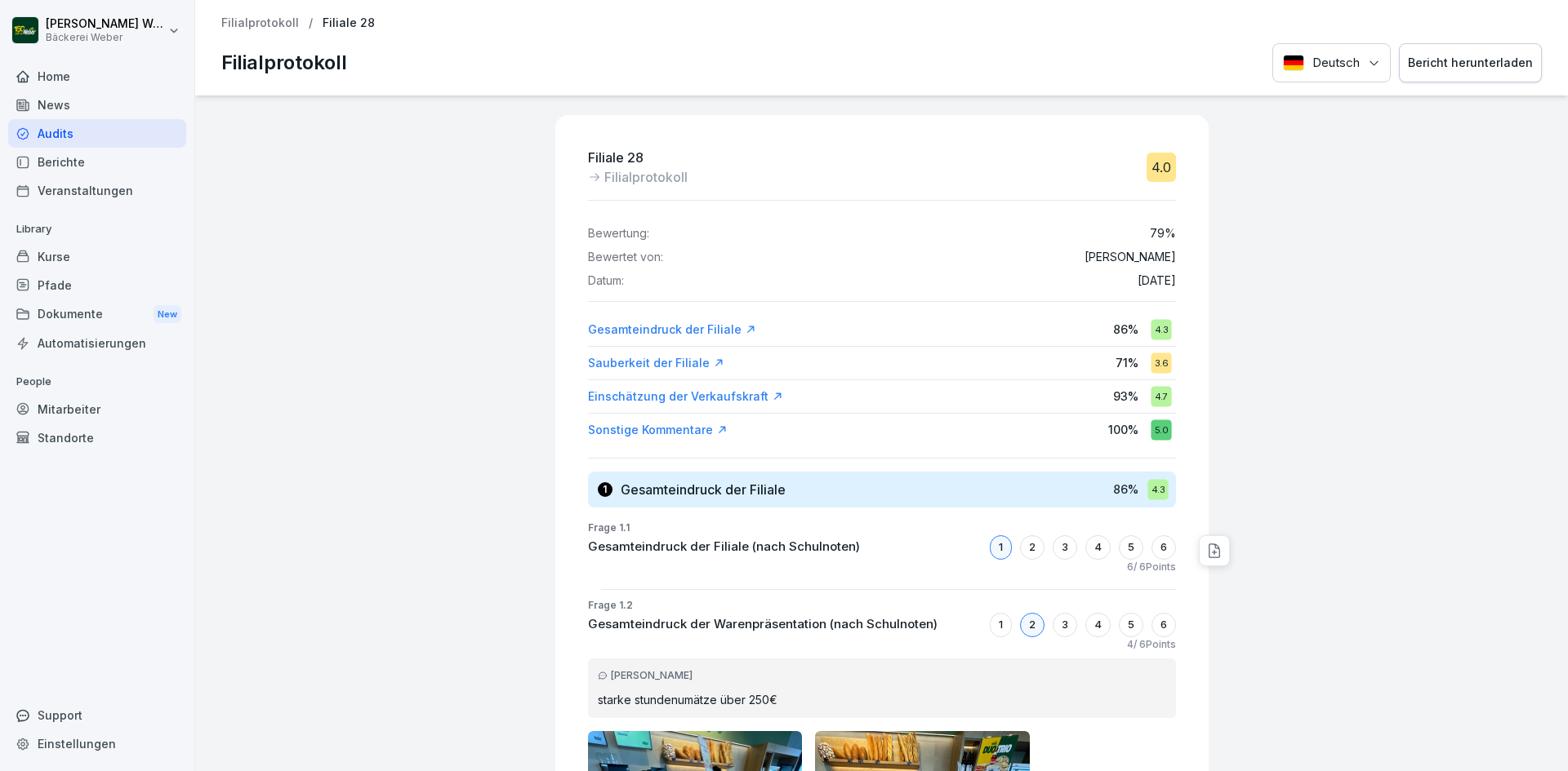
click at [221, 21] on div "Filialprotokoll / Filiale 28 Filialprotokoll Deutsch Bericht herunterladen" at bounding box center [881, 48] width 1372 height 95
click at [276, 20] on p "Filialprotokoll" at bounding box center [259, 23] width 77 height 14
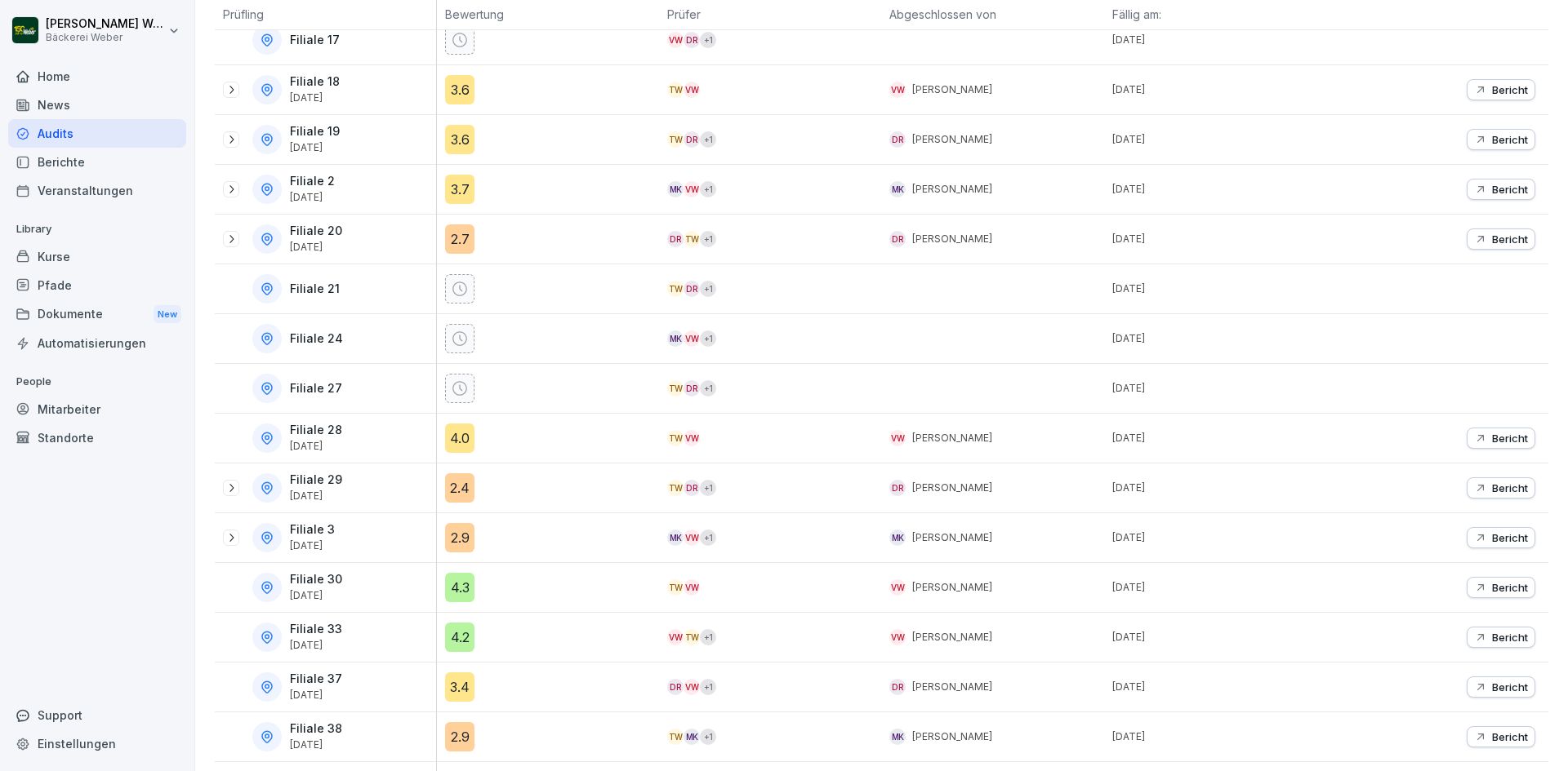
scroll to position [490, 0]
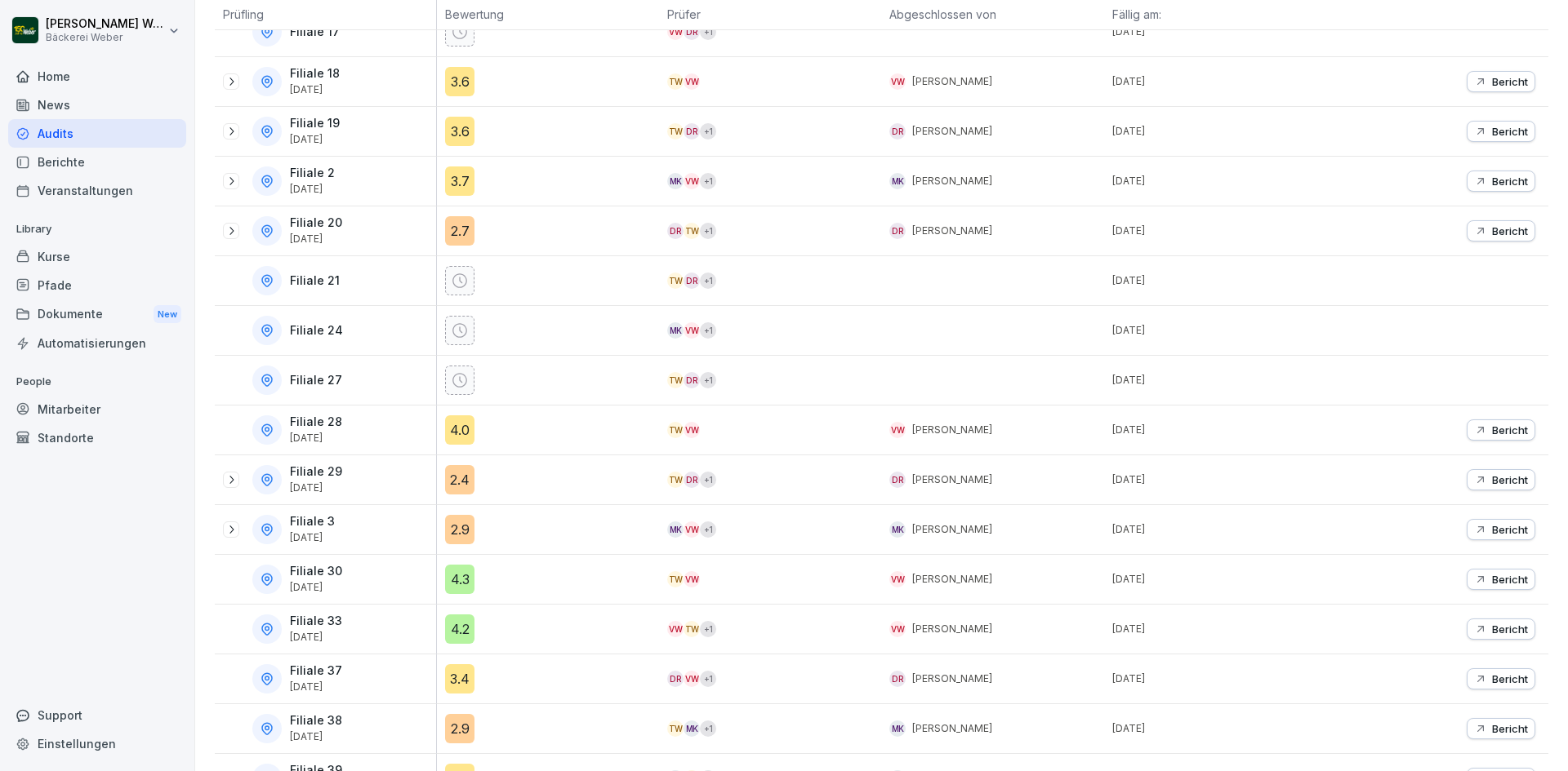
click at [468, 577] on div "4.3" at bounding box center [459, 579] width 30 height 30
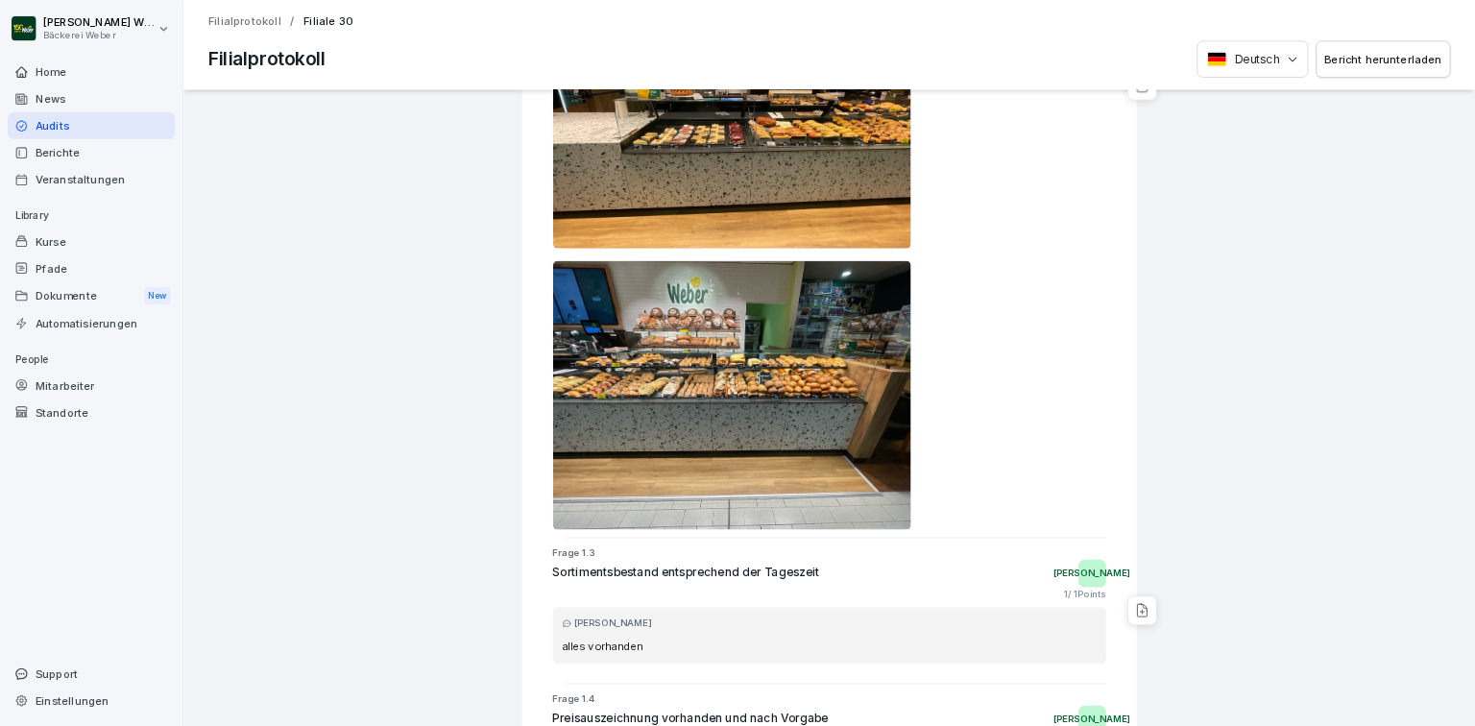
scroll to position [1248, 0]
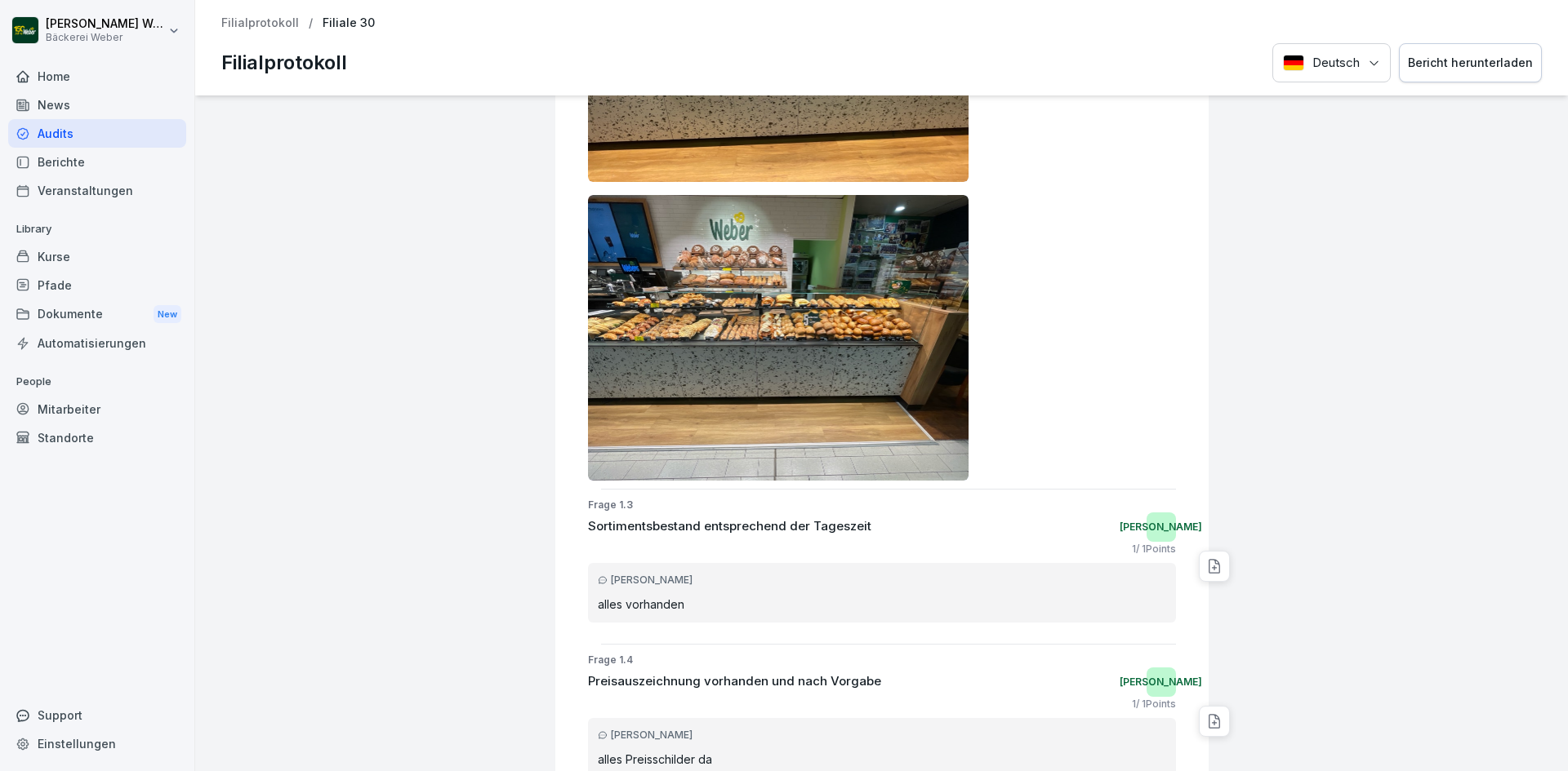
click at [829, 269] on img at bounding box center [778, 337] width 381 height 286
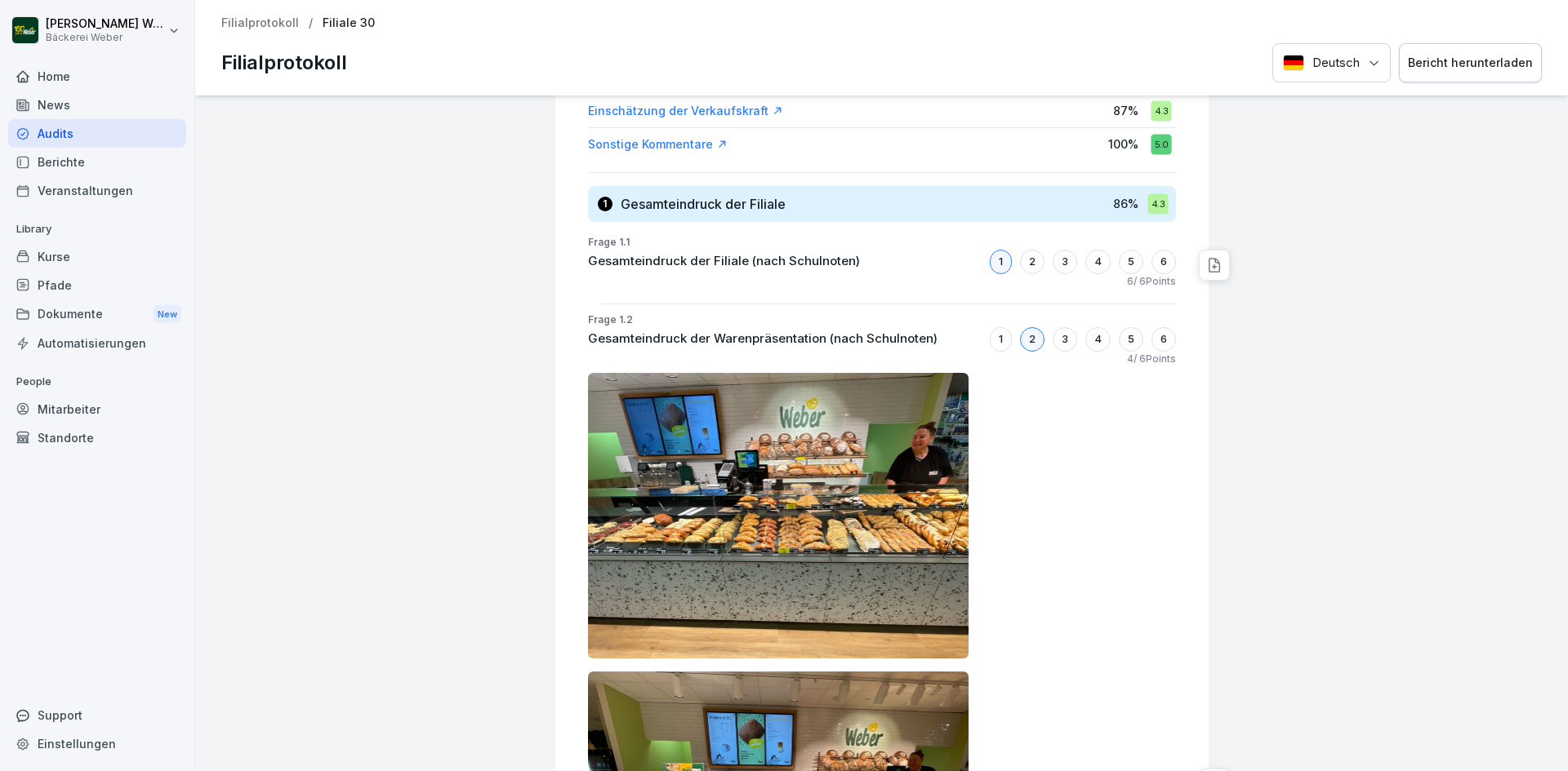
scroll to position [0, 0]
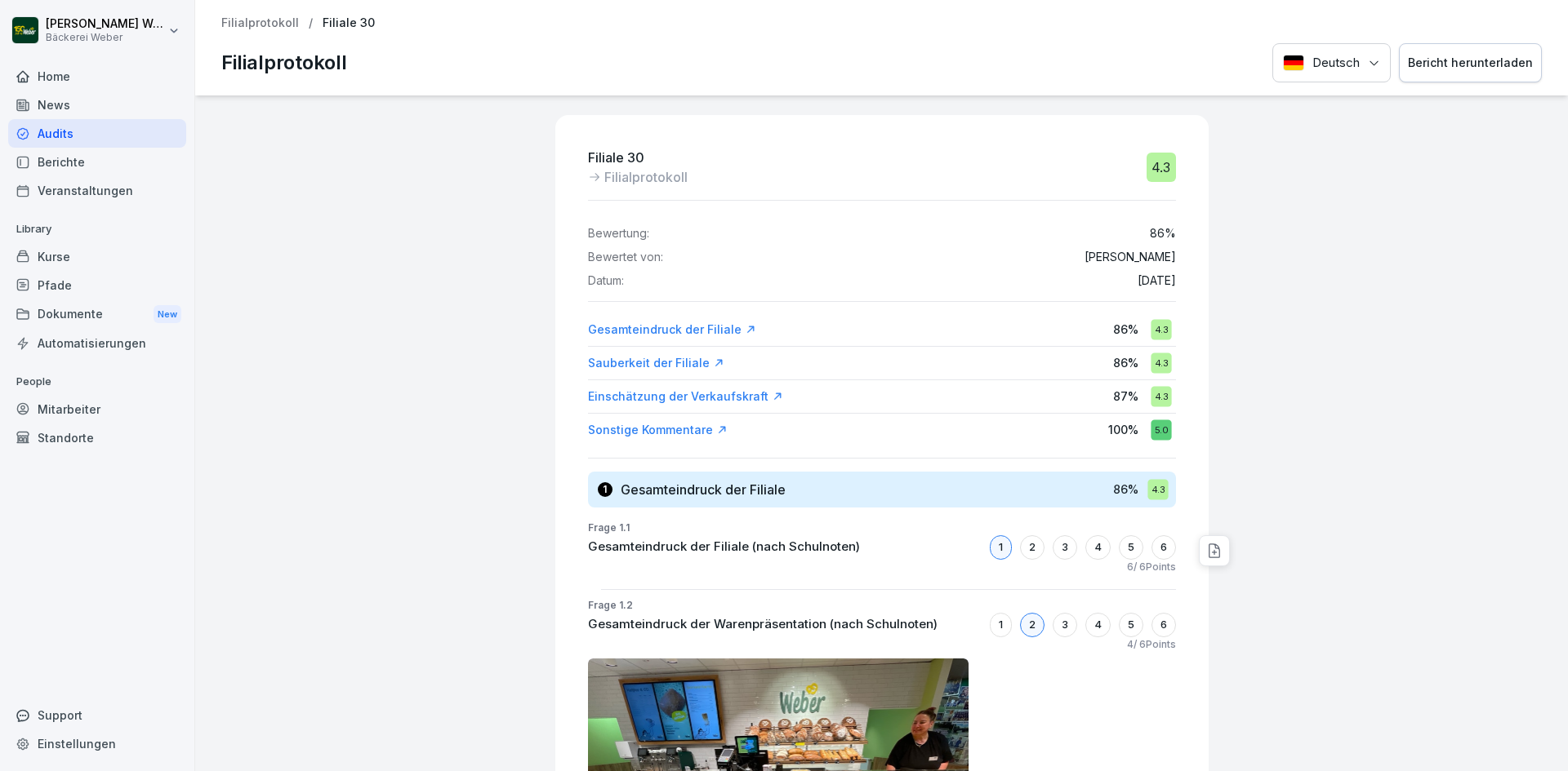
click at [111, 133] on div "Audits" at bounding box center [97, 133] width 178 height 29
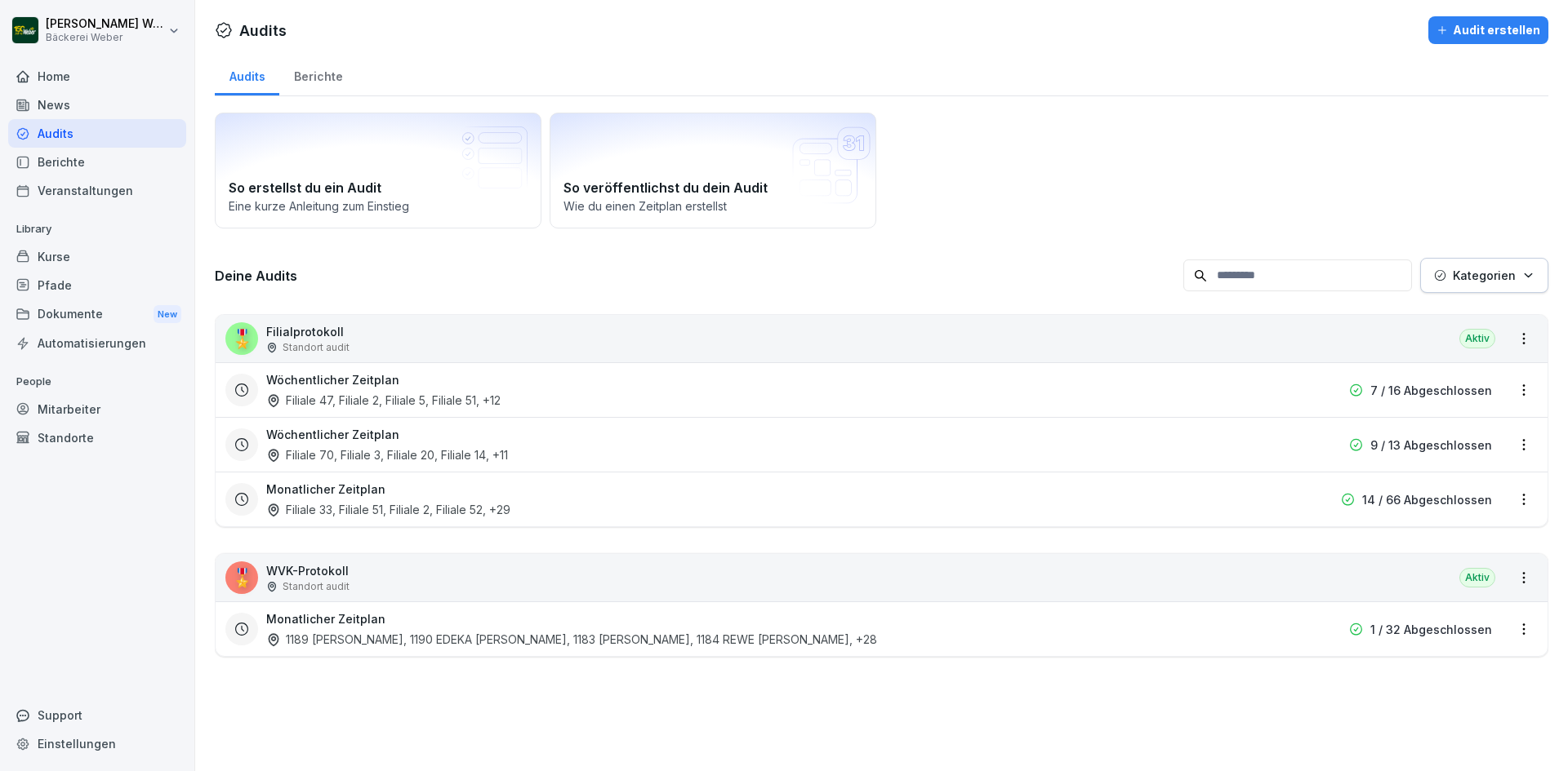
click at [383, 419] on div "Wöchentlicher Zeitplan Filiale 70, Filiale 3, Filiale 20, Filiale 14 , +11 9 / …" at bounding box center [881, 445] width 1332 height 54
click at [375, 437] on h3 "Wöchentlicher Zeitplan" at bounding box center [332, 434] width 134 height 17
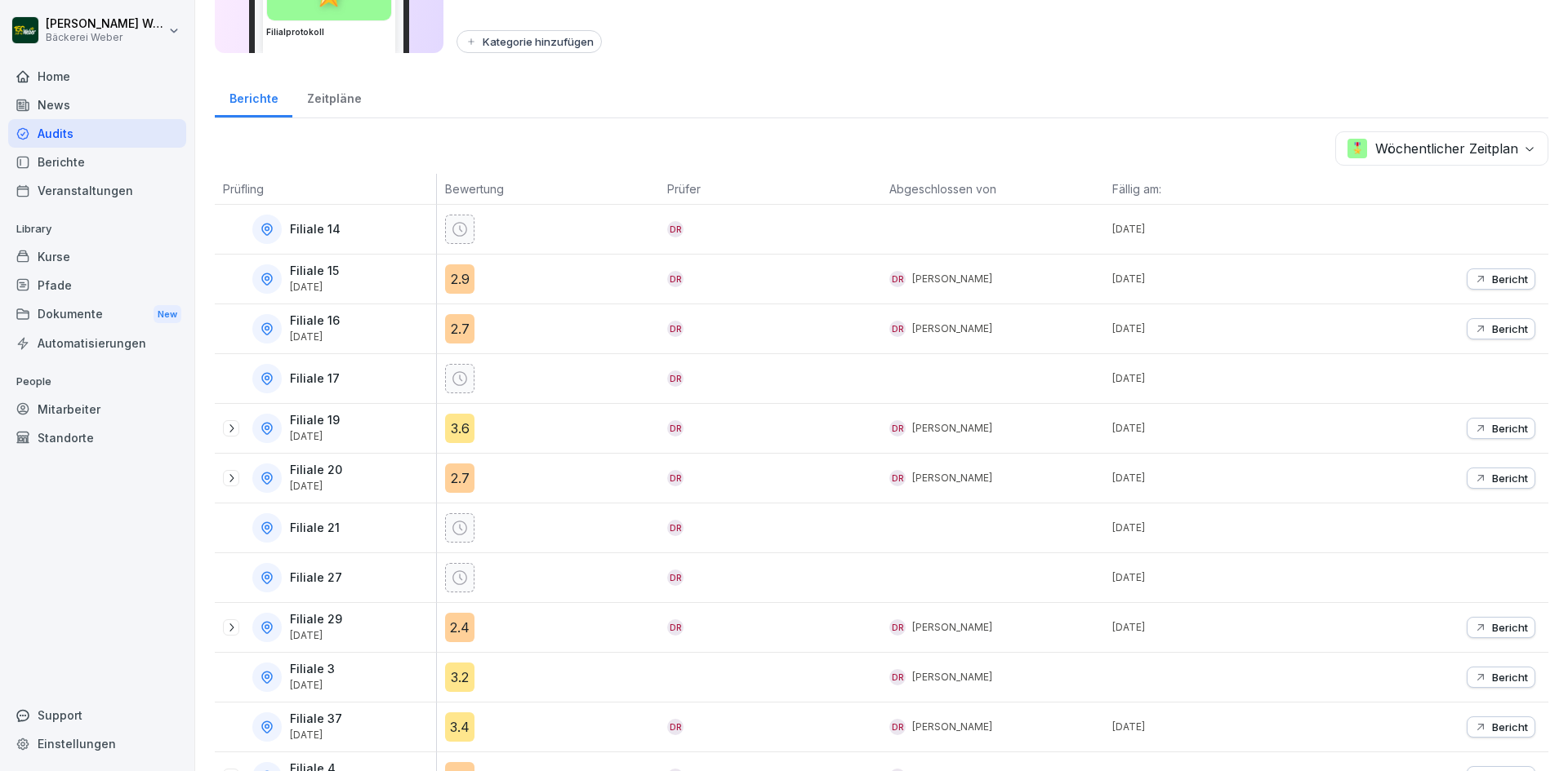
scroll to position [302, 0]
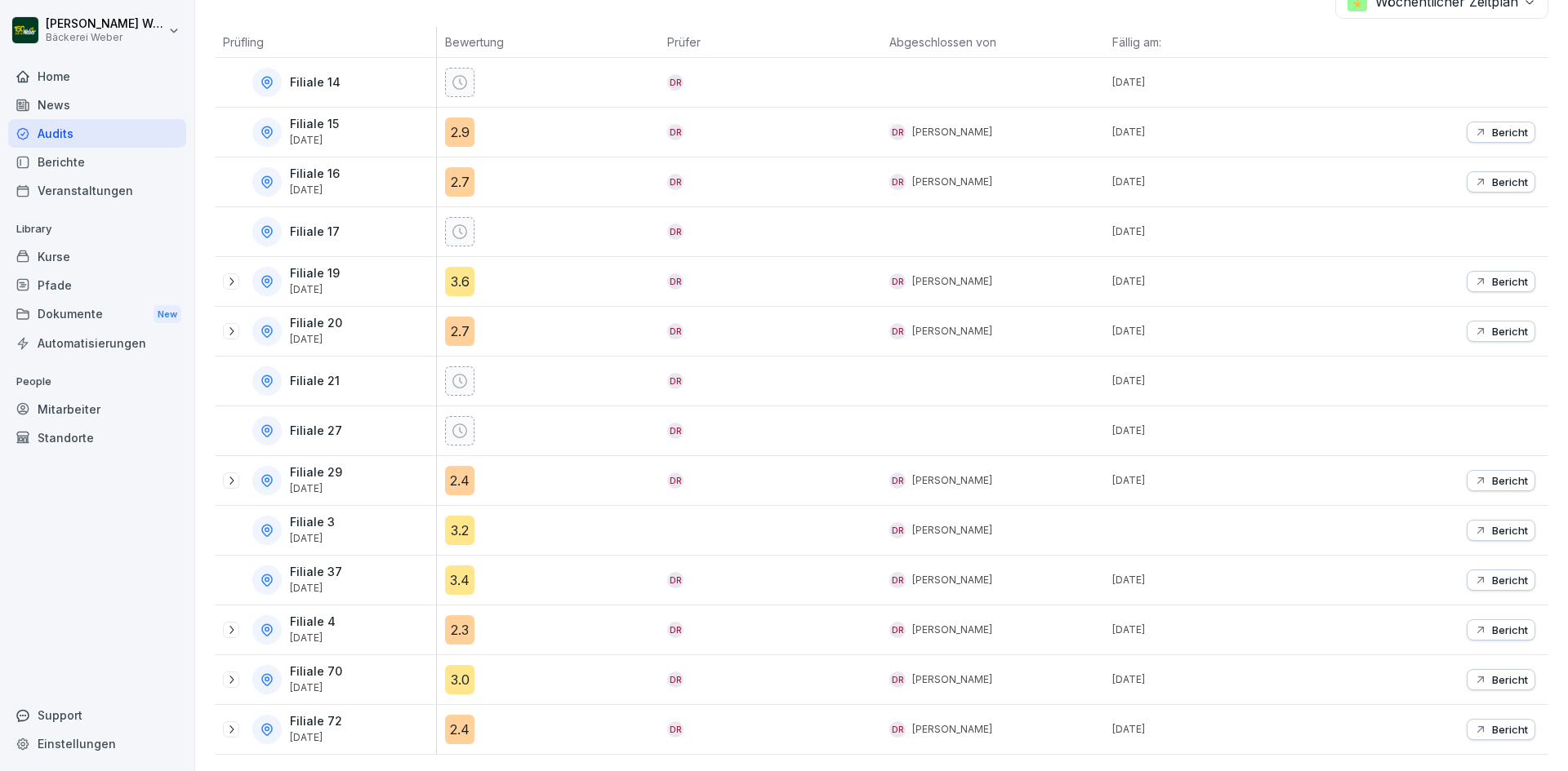
click at [457, 470] on div "2.4" at bounding box center [459, 480] width 30 height 30
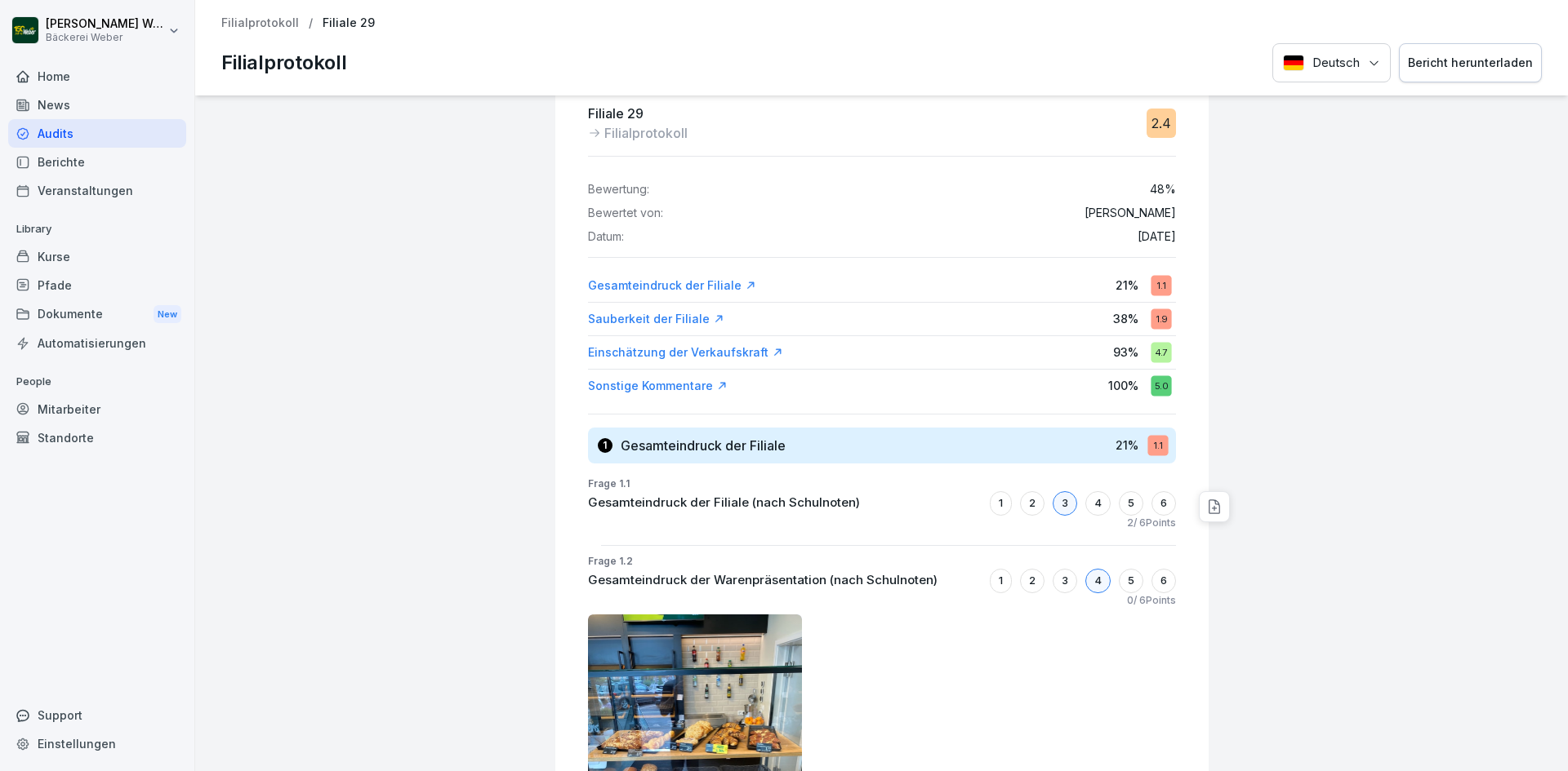
scroll to position [82, 0]
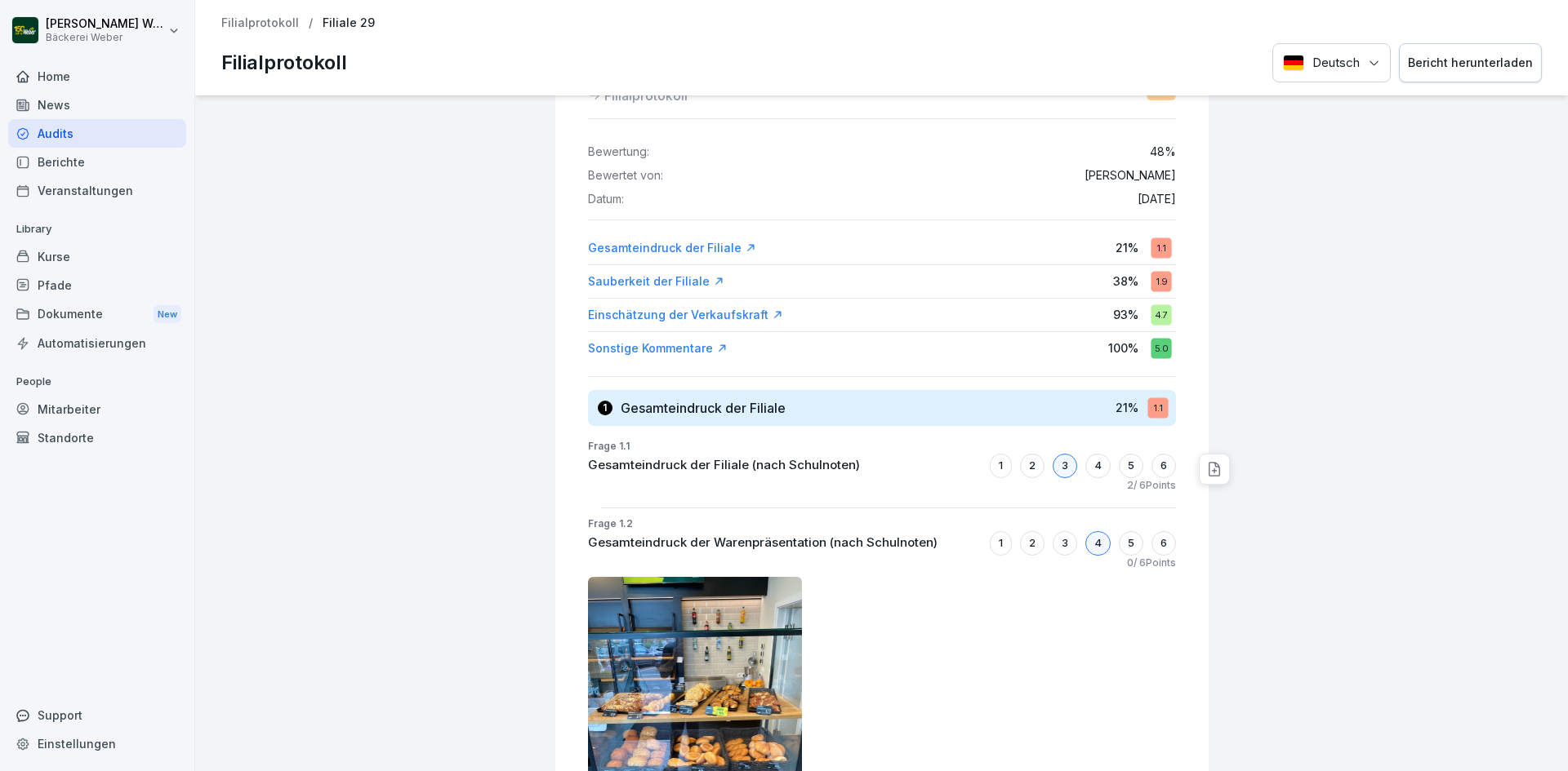
click at [254, 32] on div "Filialprotokoll / Filiale 29 Filialprotokoll Deutsch Bericht herunterladen" at bounding box center [881, 48] width 1372 height 95
click at [258, 15] on div "Filialprotokoll / Filiale 29 Filialprotokoll Deutsch Bericht herunterladen" at bounding box center [881, 48] width 1372 height 95
click at [279, 26] on p "Filialprotokoll" at bounding box center [259, 23] width 77 height 14
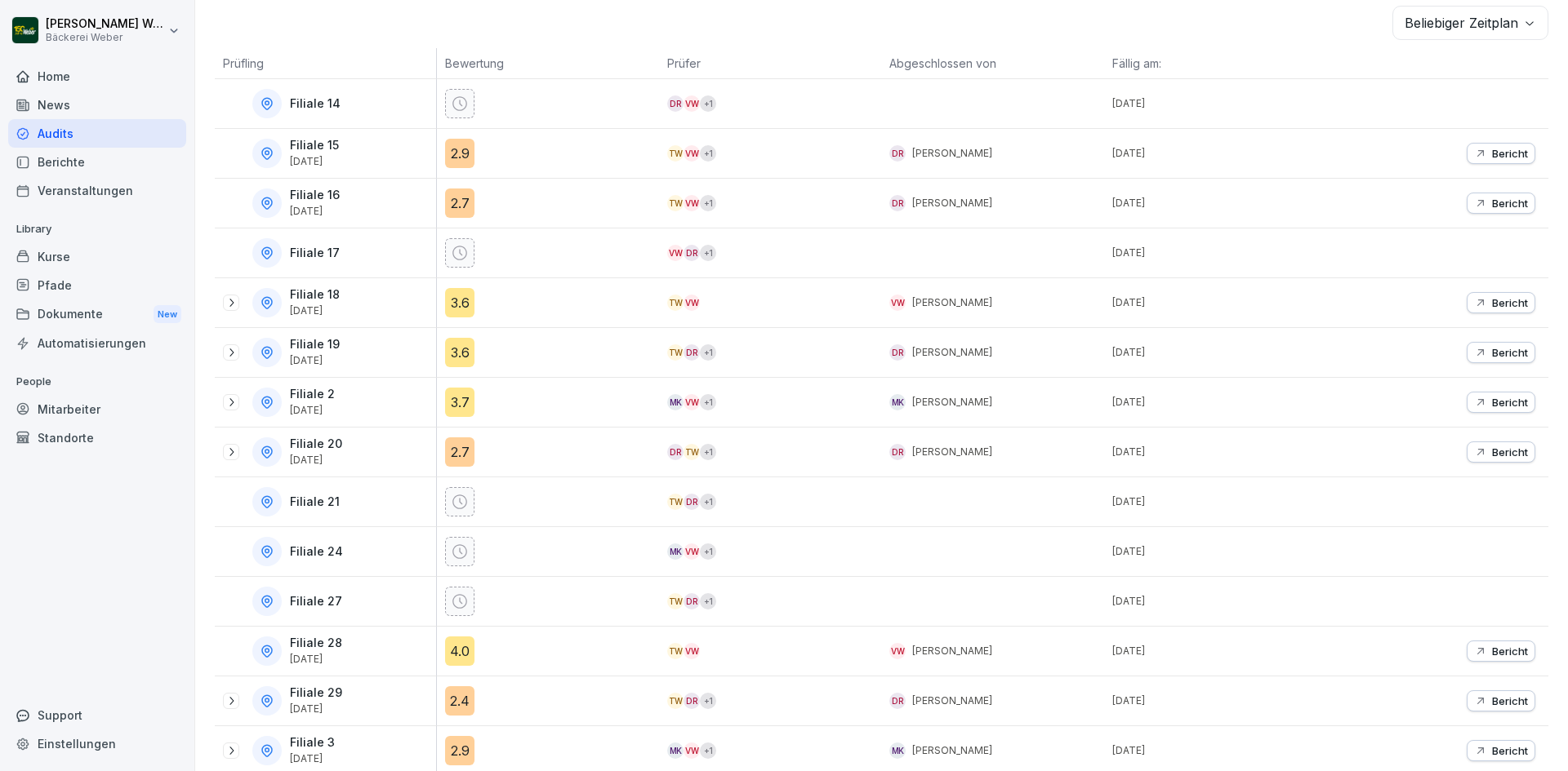
scroll to position [490, 0]
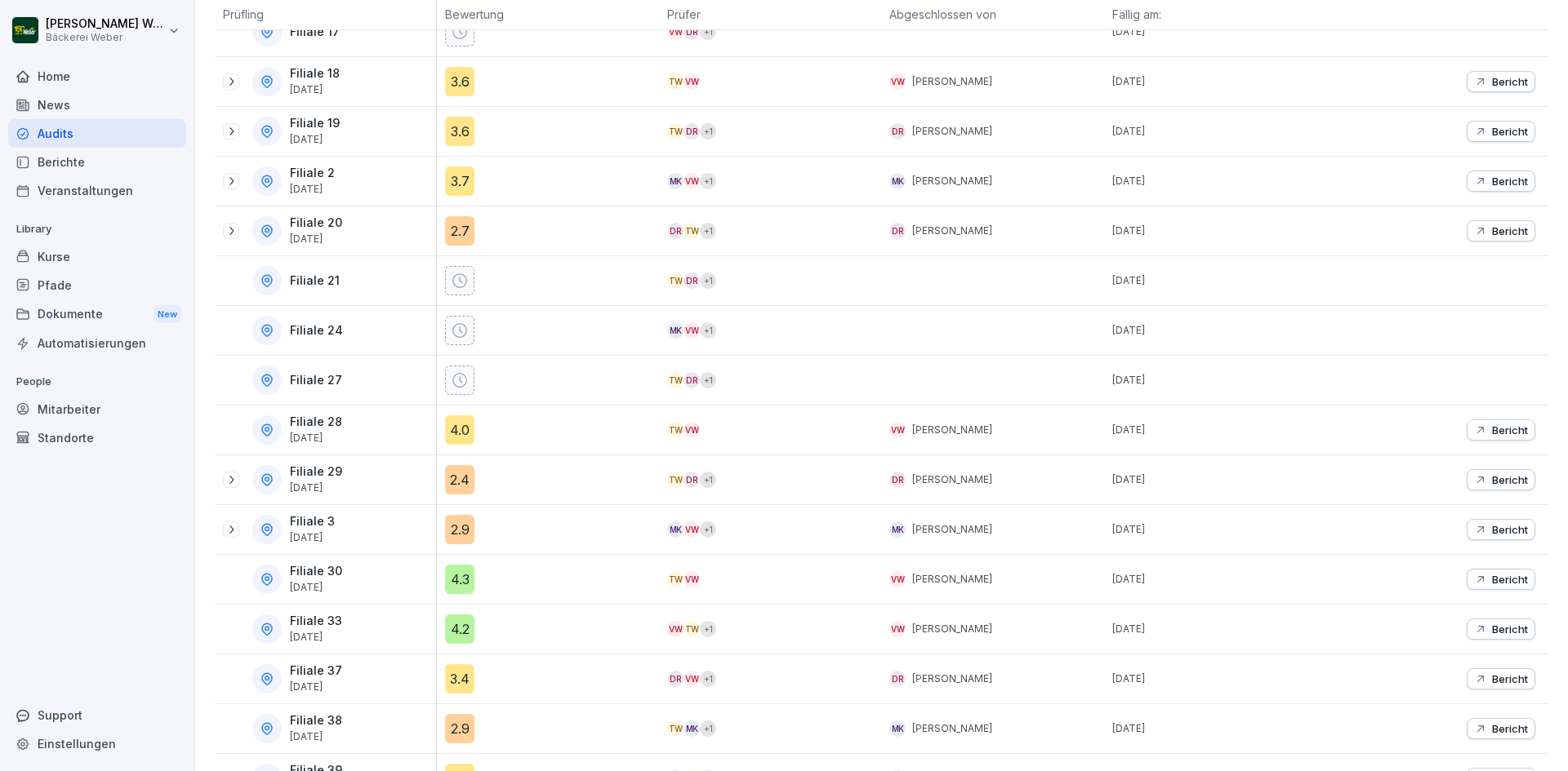
click at [227, 485] on icon at bounding box center [230, 479] width 13 height 13
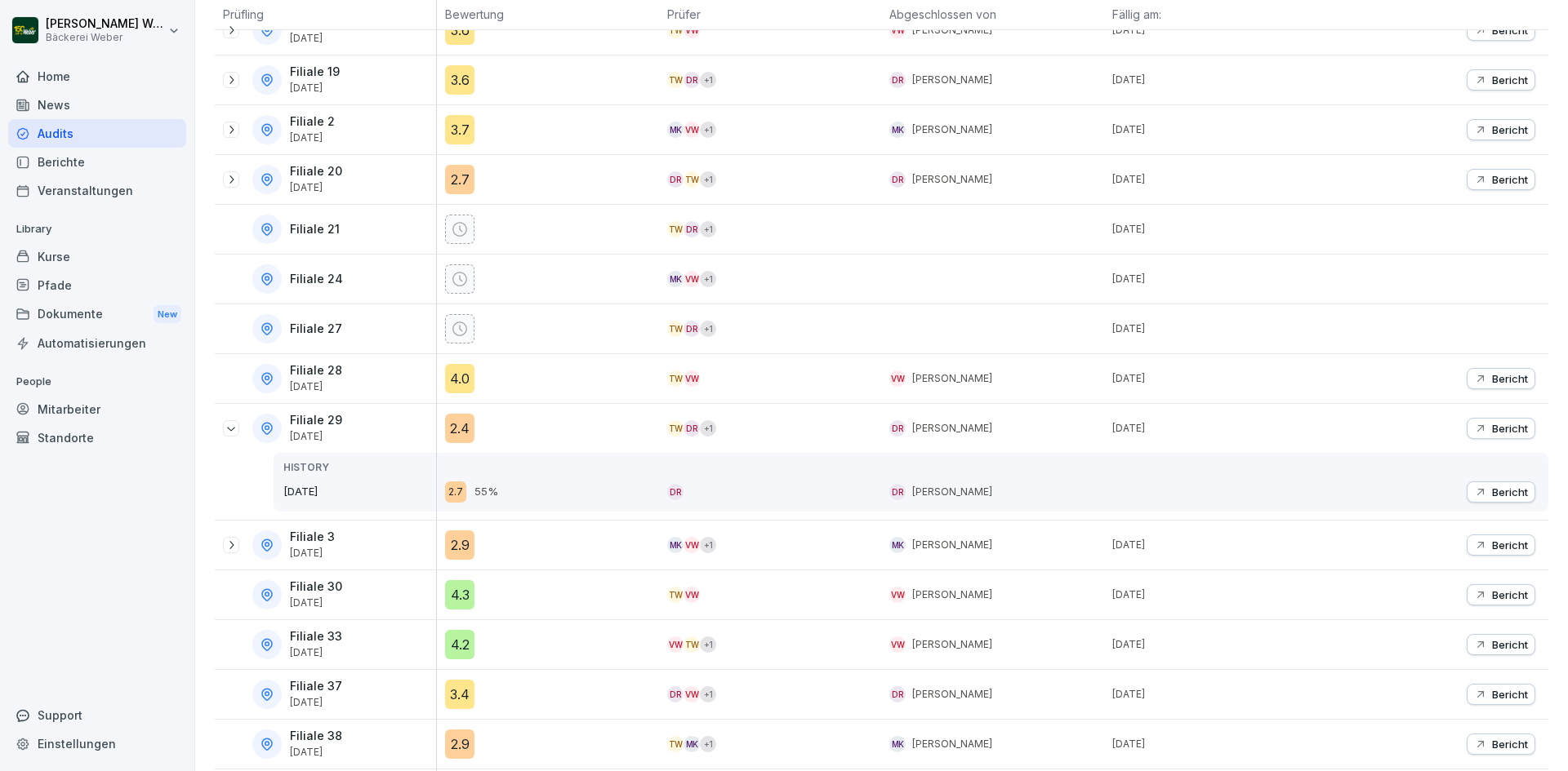
scroll to position [734, 0]
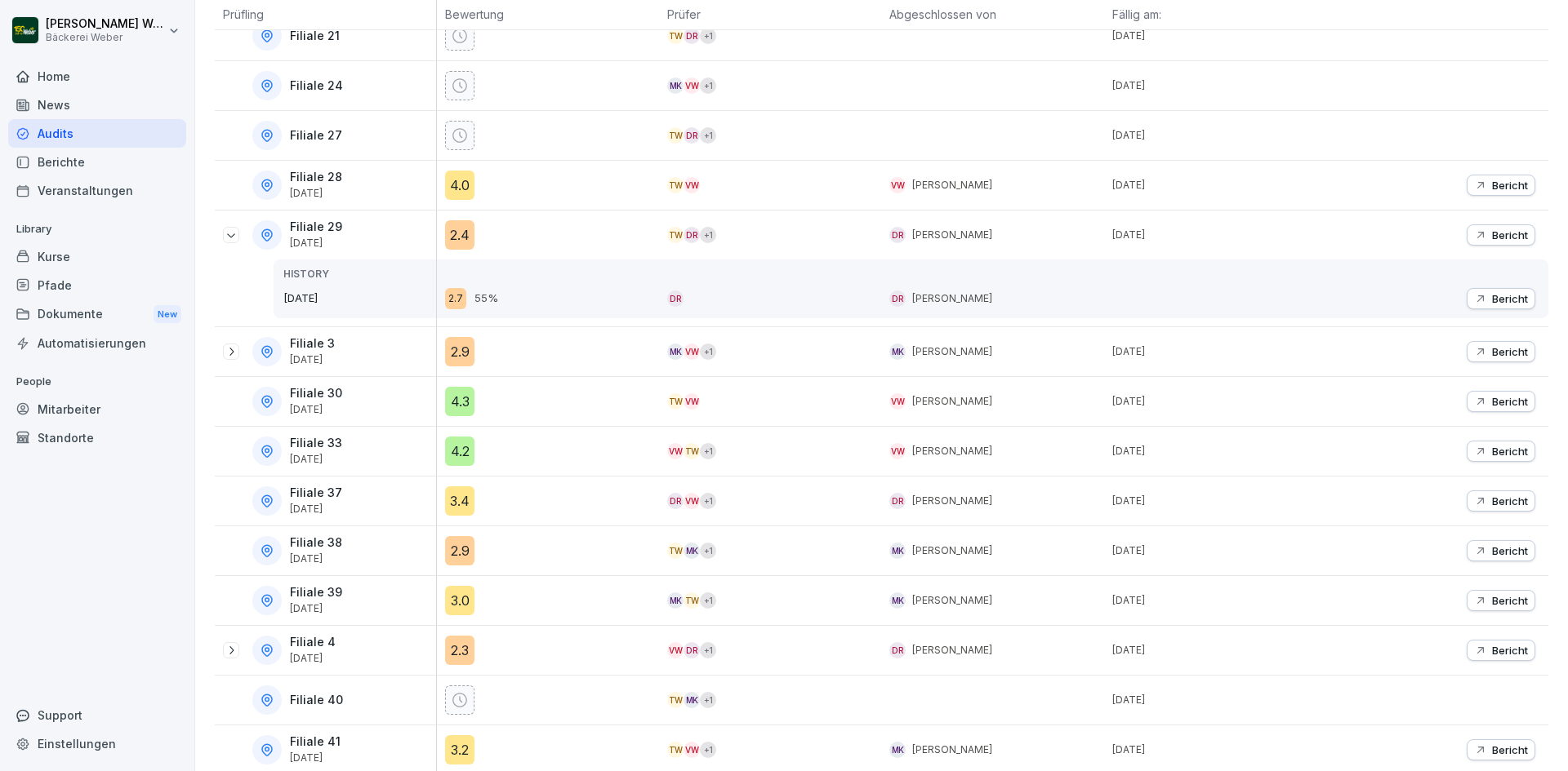
click at [455, 553] on div "2.9" at bounding box center [459, 551] width 30 height 30
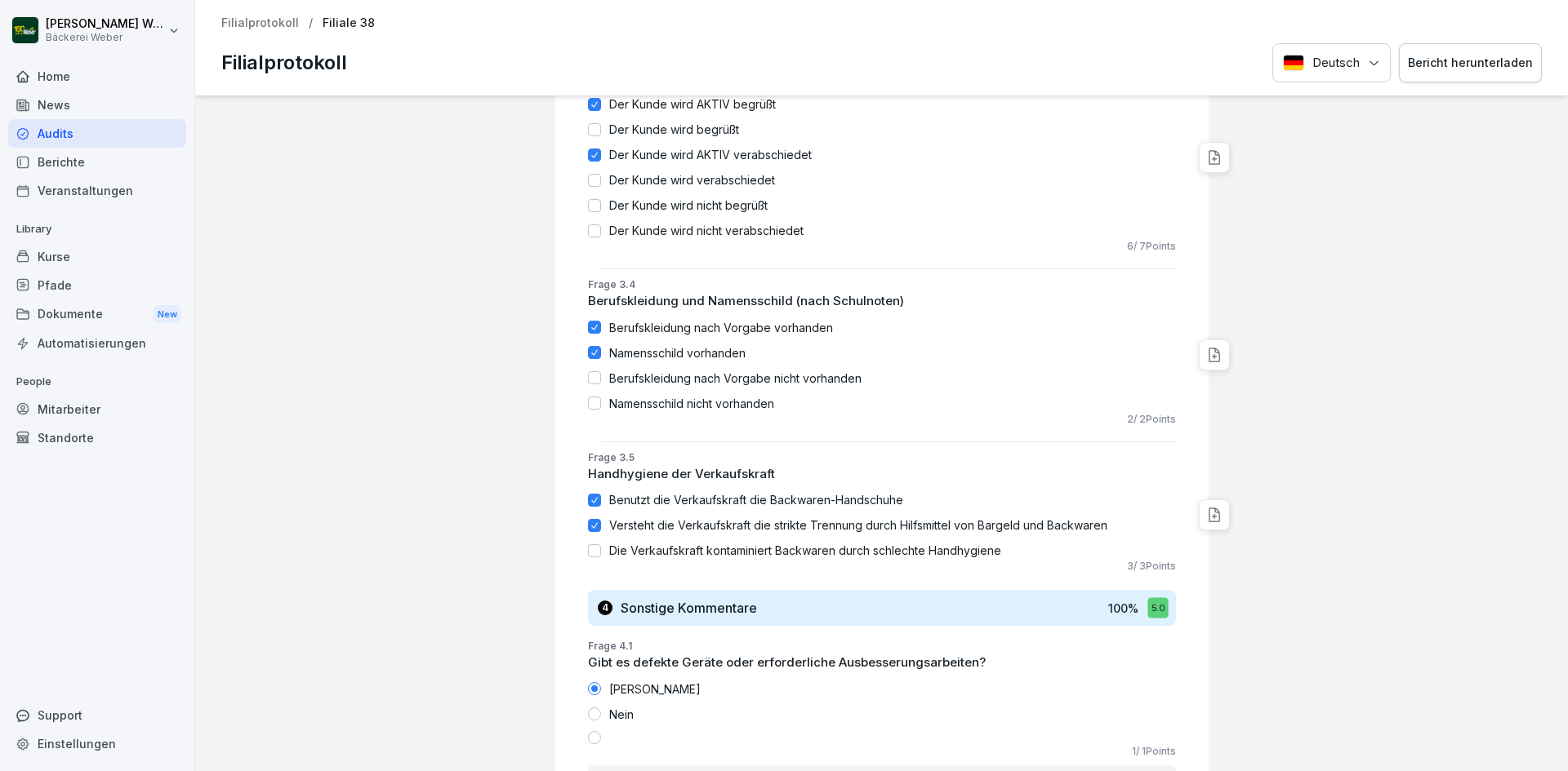
scroll to position [2758, 0]
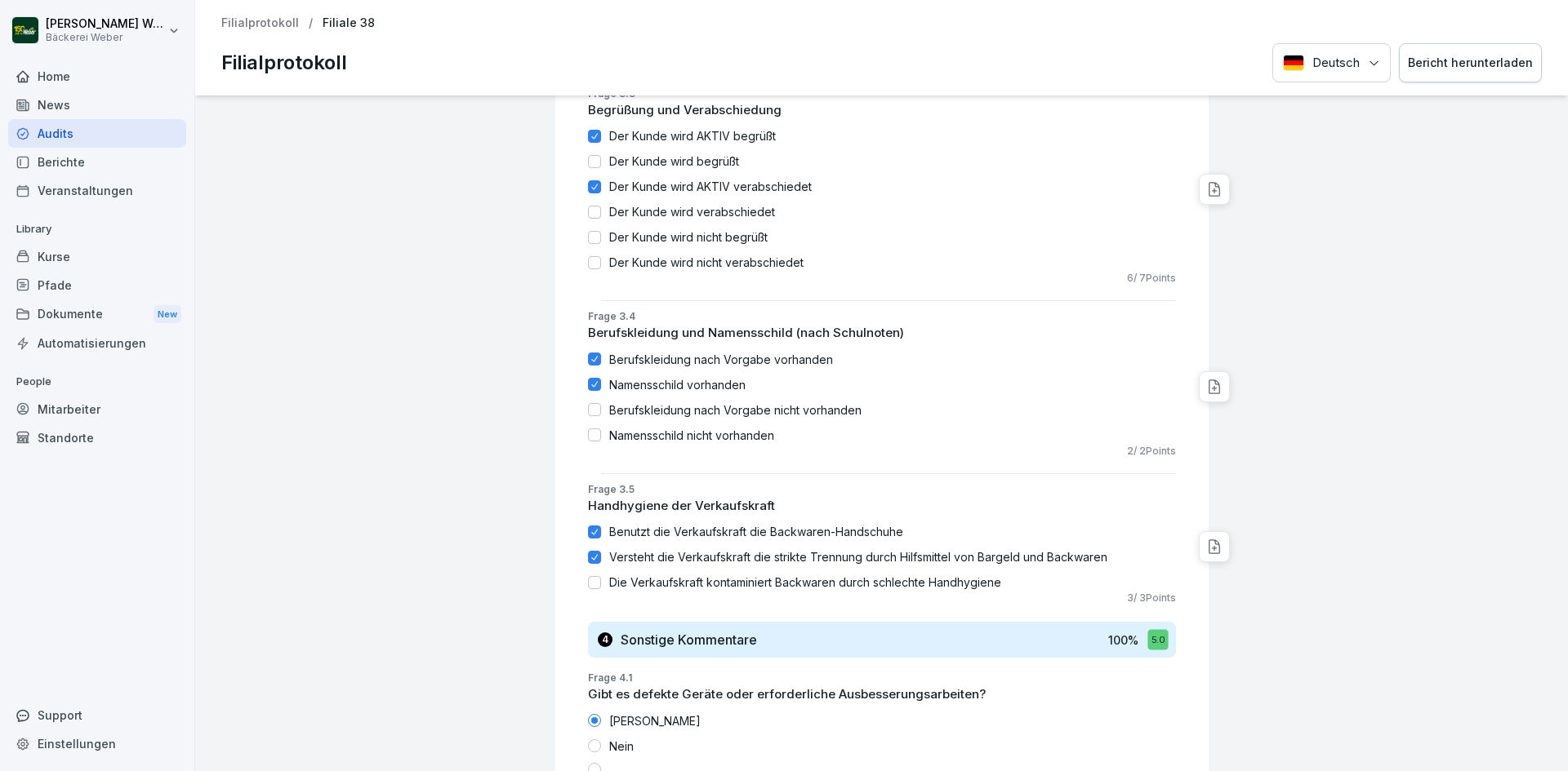
click at [276, 31] on div "Filialprotokoll / Filiale 38 Filialprotokoll Deutsch Bericht herunterladen" at bounding box center [881, 48] width 1372 height 95
click at [276, 30] on p "Filialprotokoll" at bounding box center [259, 23] width 77 height 14
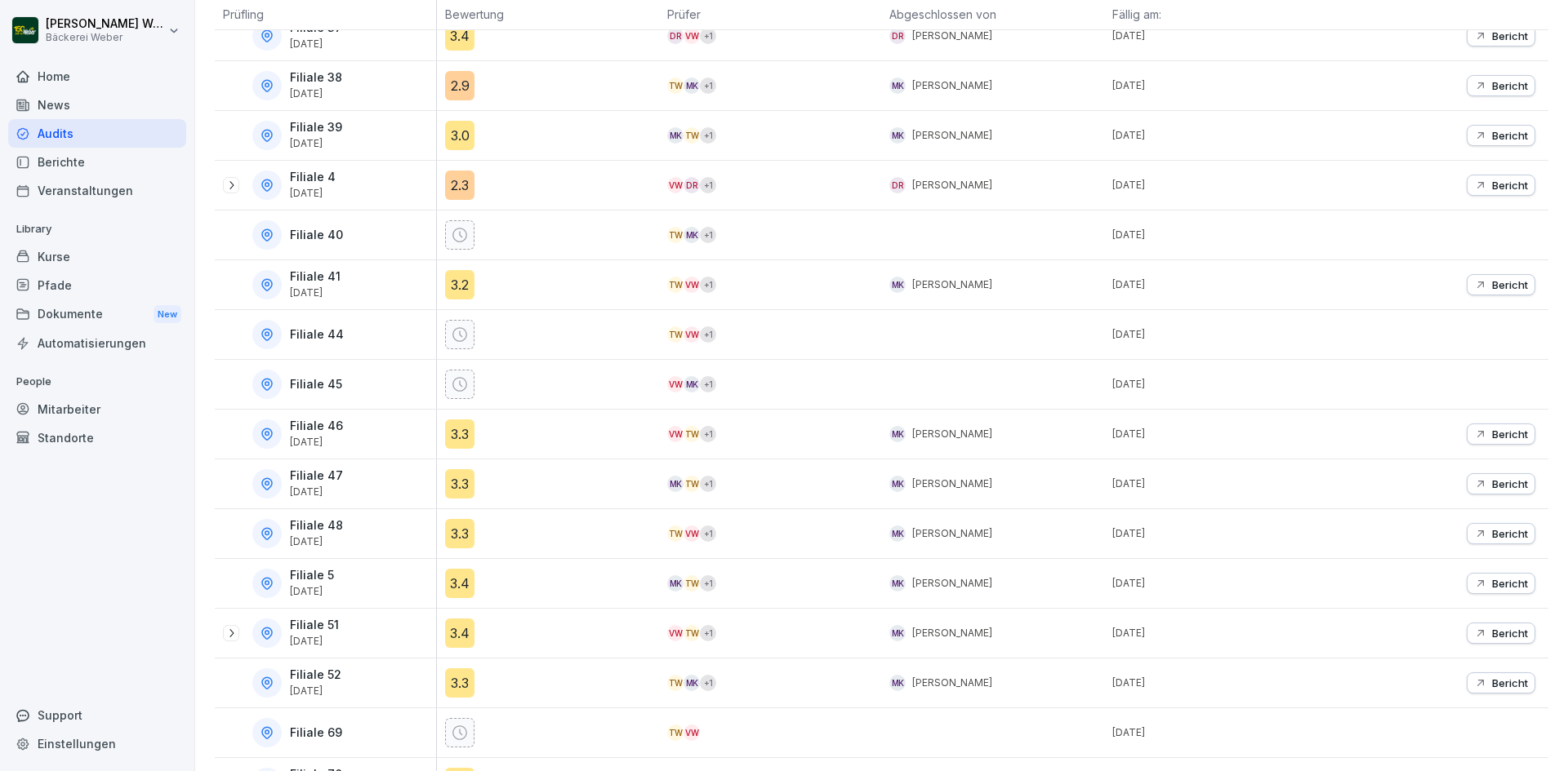
scroll to position [1248, 0]
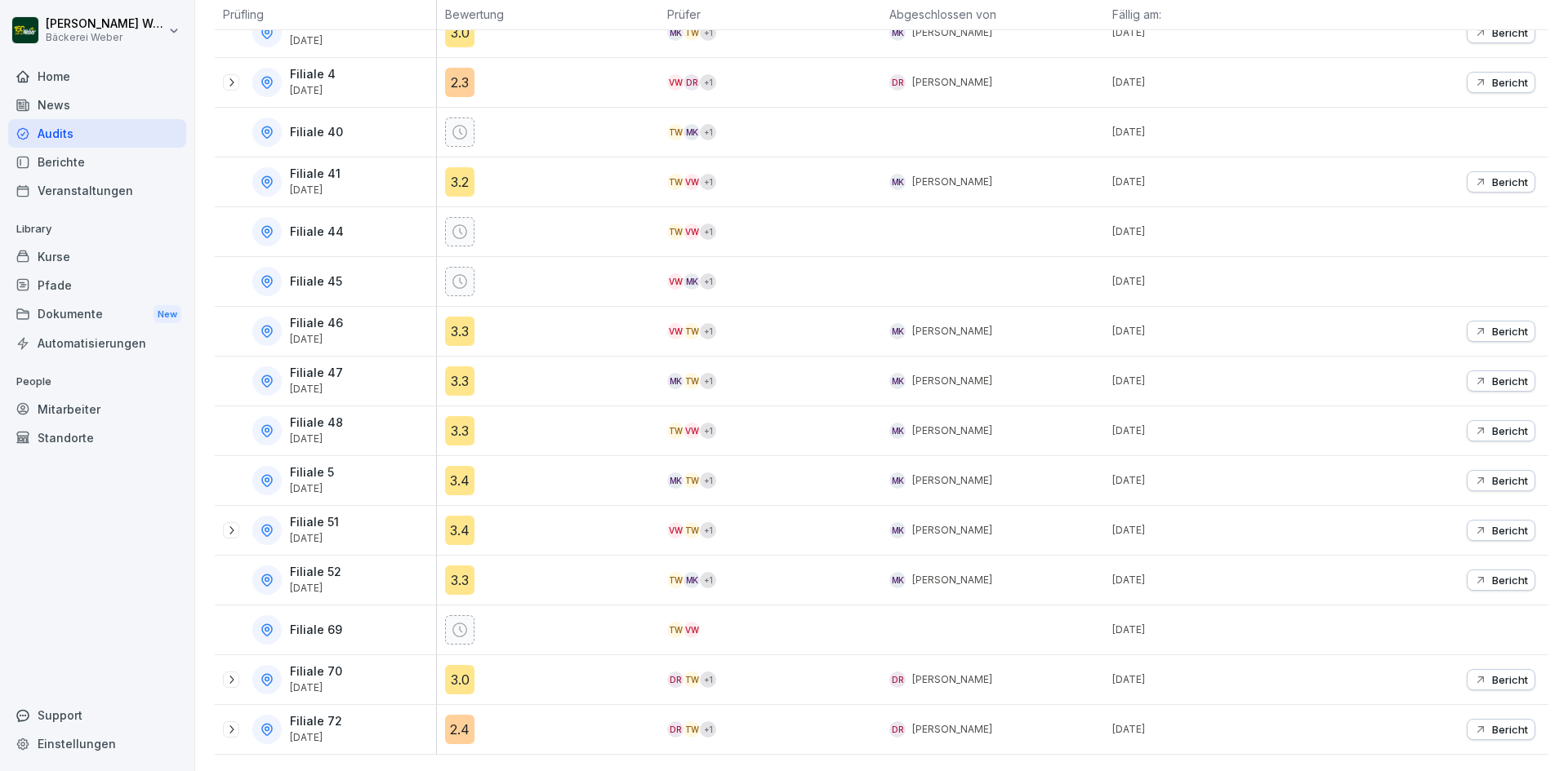
click at [454, 417] on div "3.3" at bounding box center [459, 431] width 30 height 30
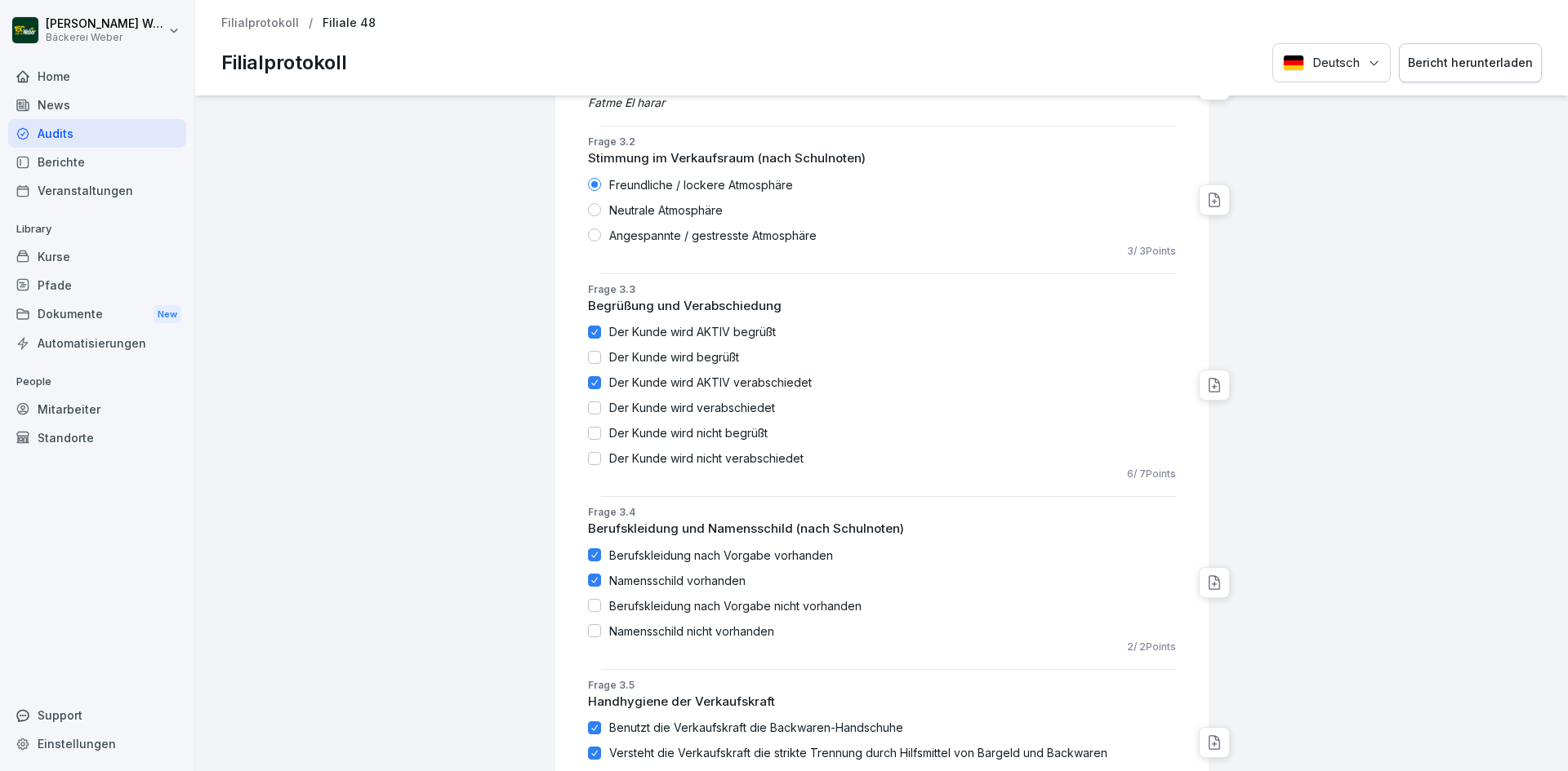
scroll to position [1909, 0]
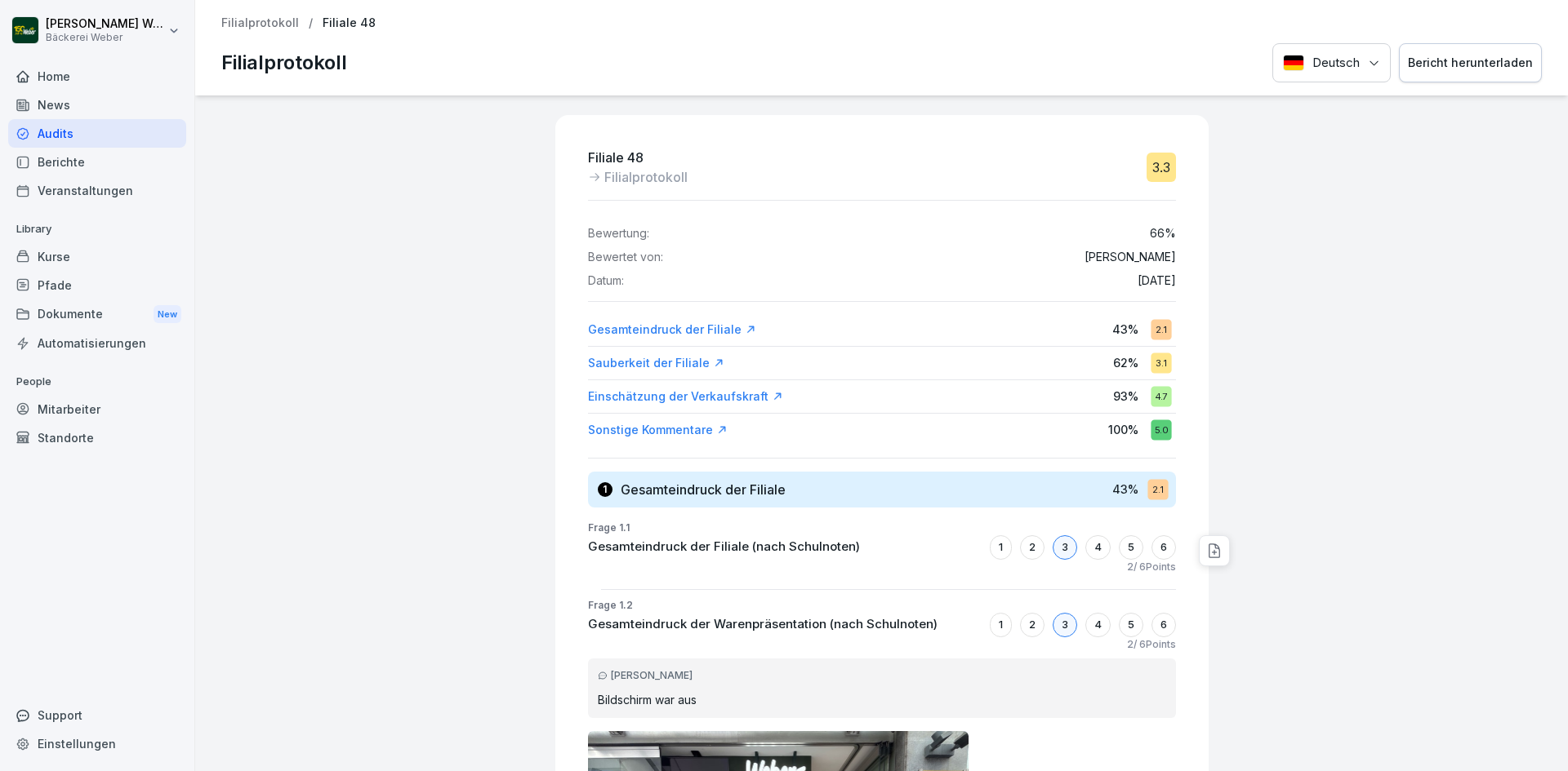
click at [48, 129] on div "Audits" at bounding box center [97, 133] width 178 height 29
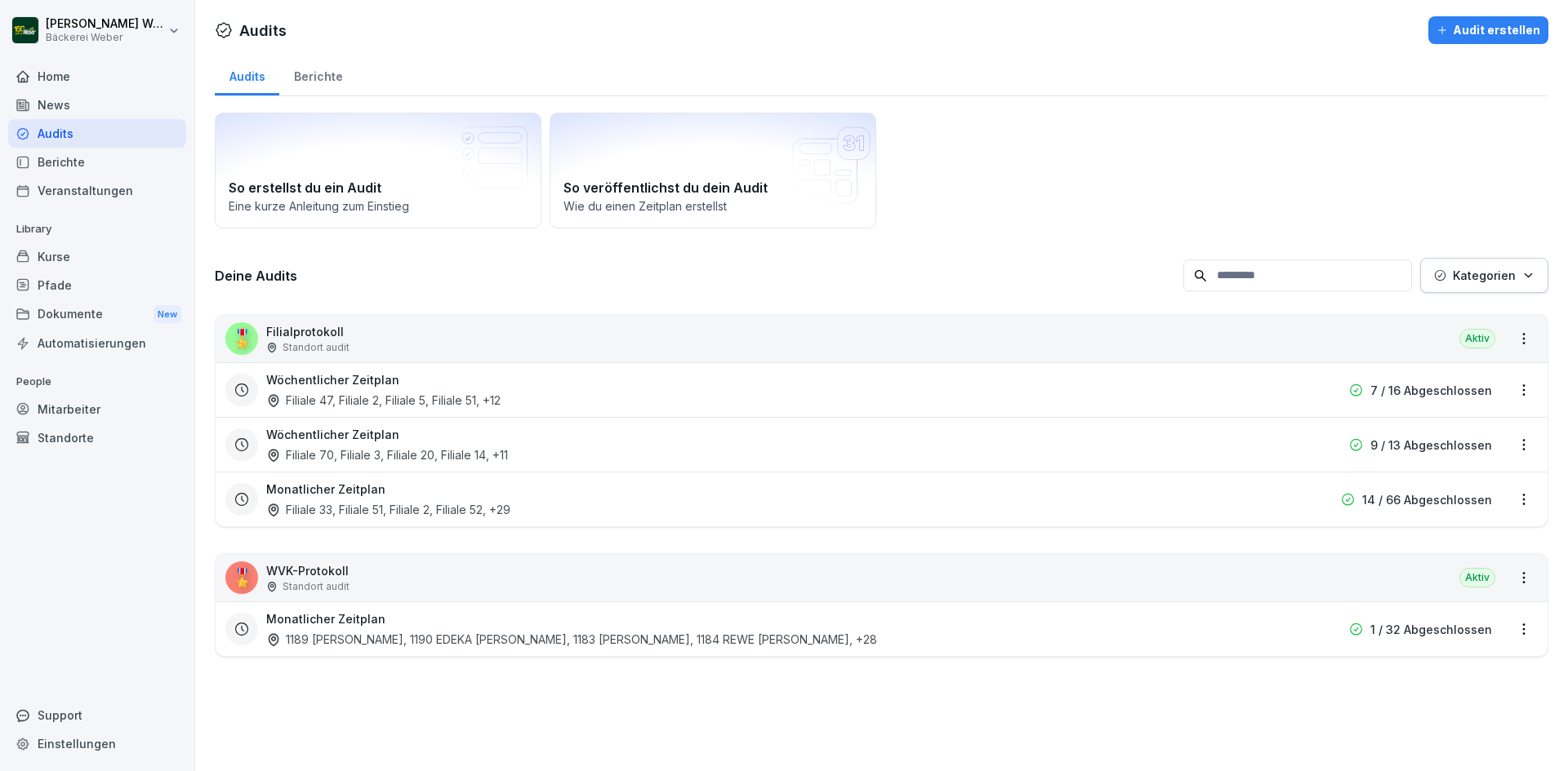
click at [79, 139] on div "Audits" at bounding box center [97, 133] width 178 height 29
click at [76, 165] on div "Berichte" at bounding box center [97, 162] width 178 height 29
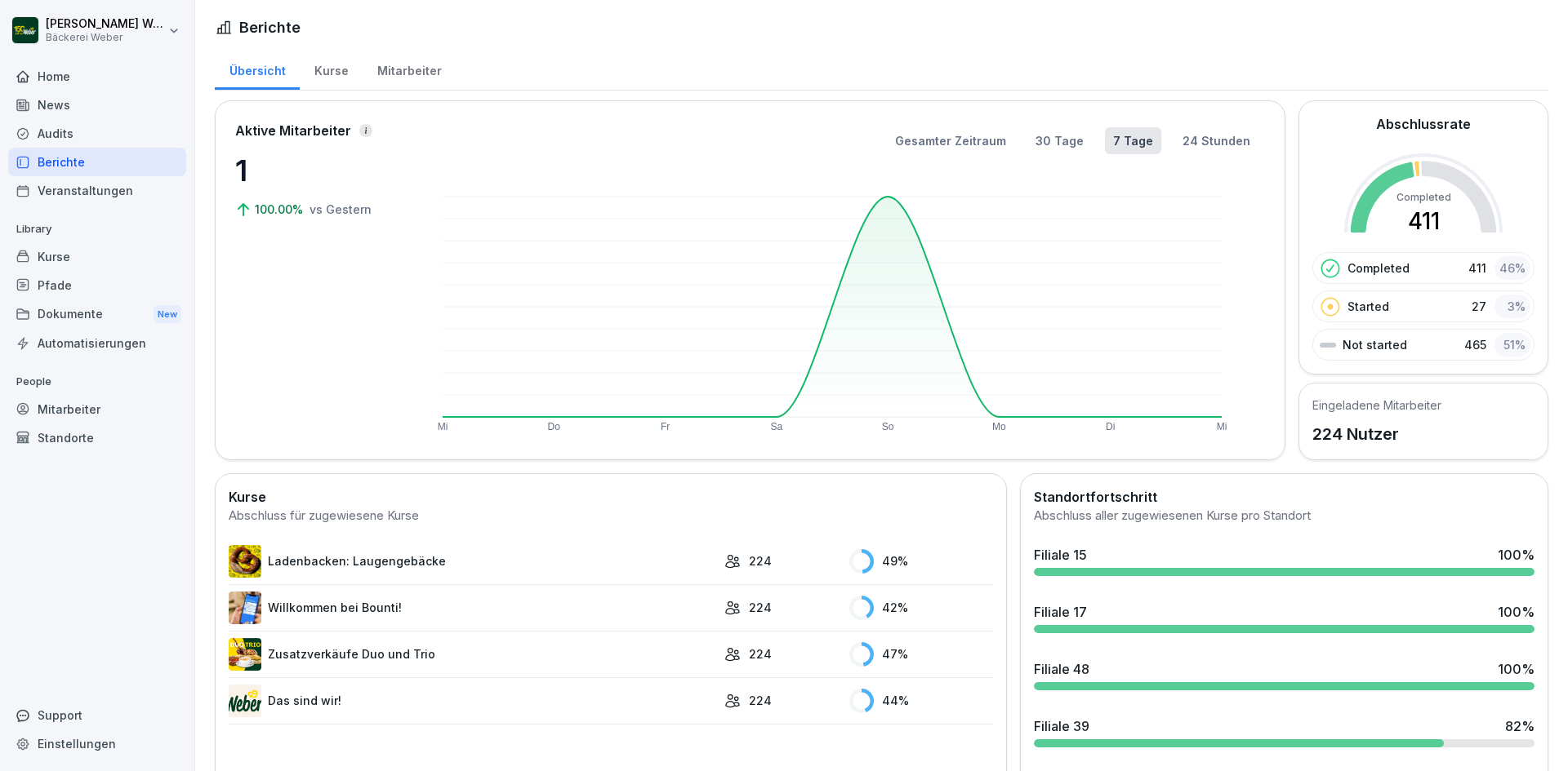
click at [79, 79] on div "Home" at bounding box center [97, 77] width 178 height 29
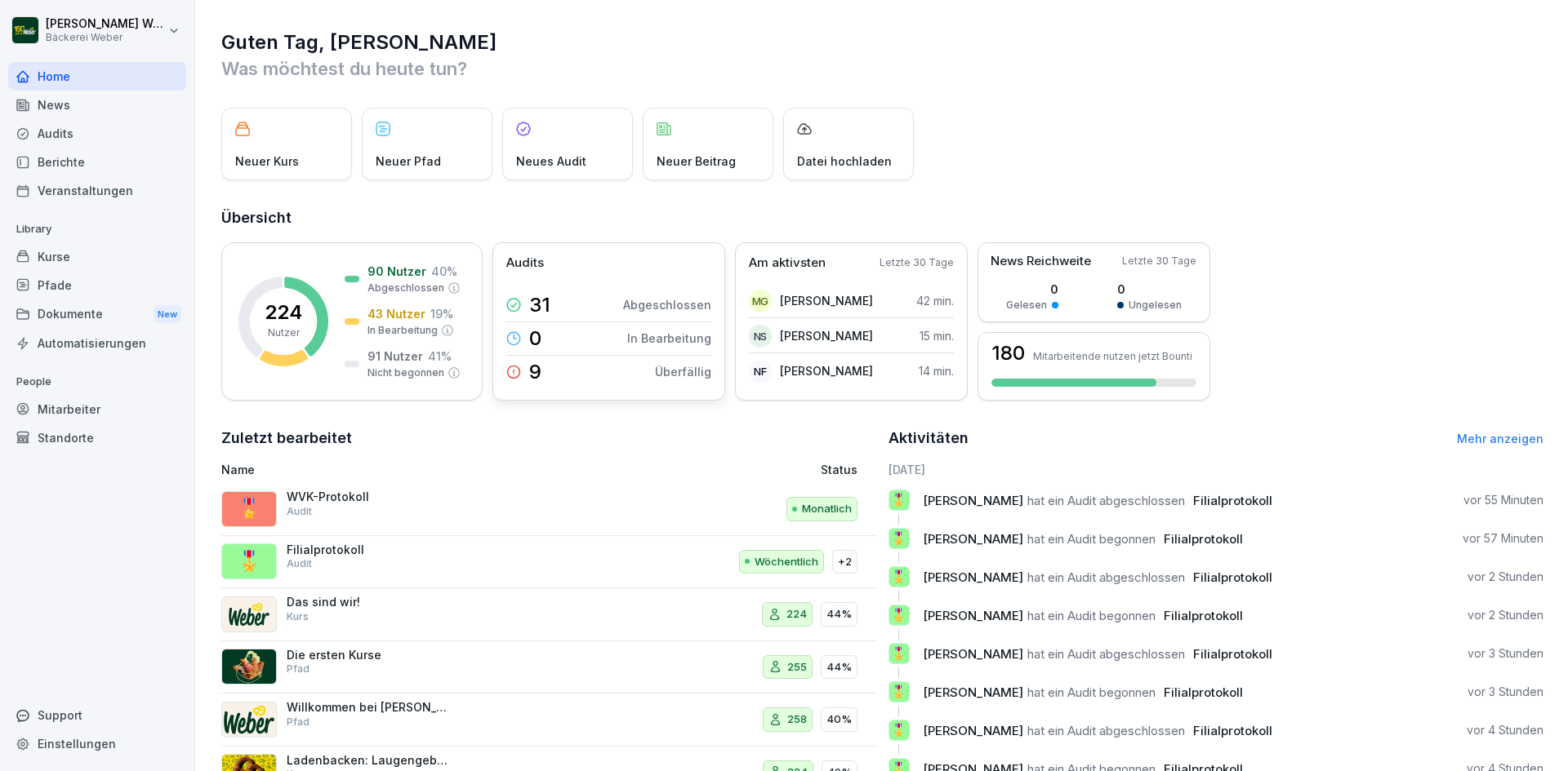
click at [692, 377] on p "Überfällig" at bounding box center [683, 371] width 56 height 17
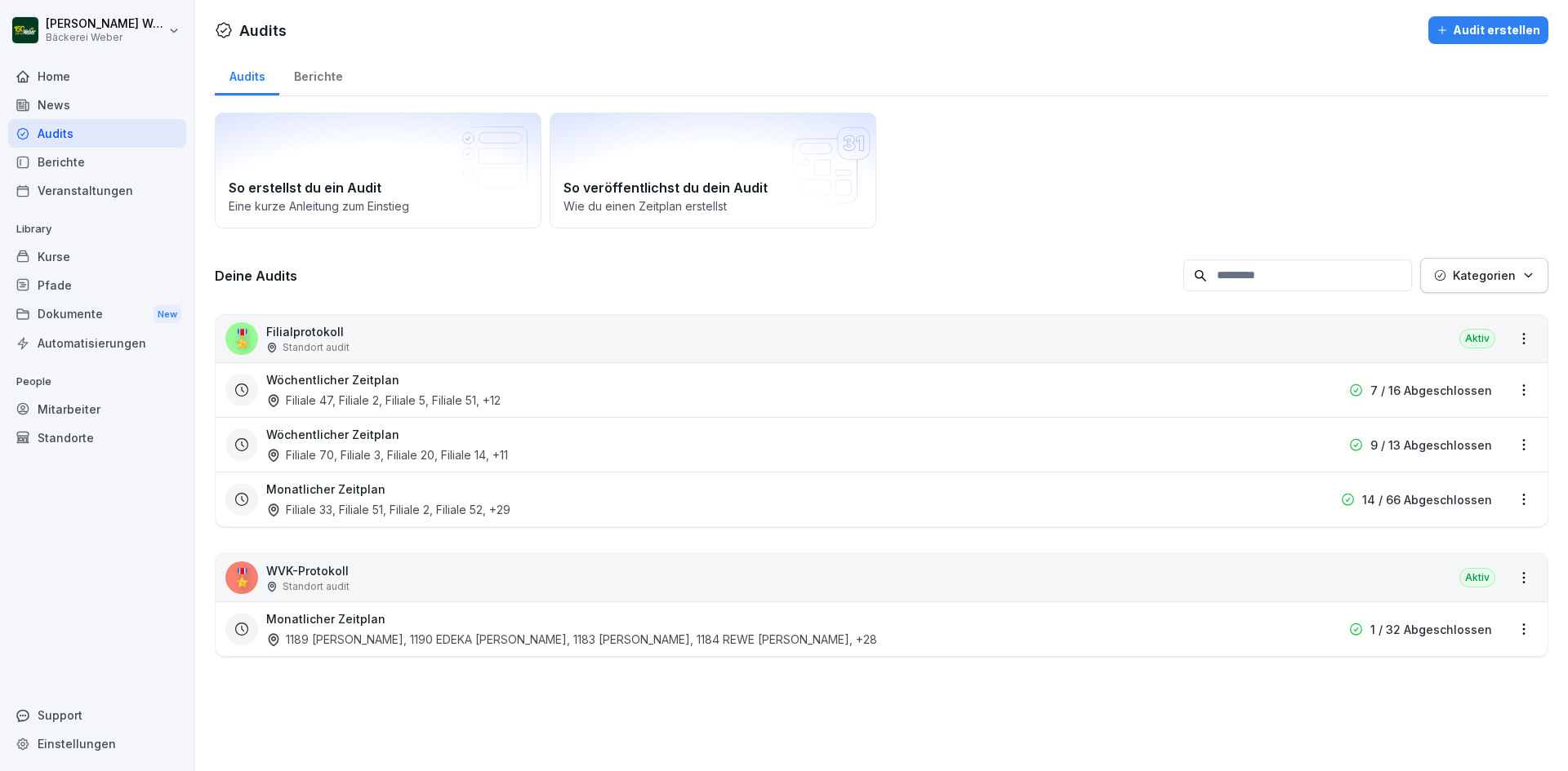
click at [543, 400] on div "Wöchentlicher Zeitplan Filiale 47, Filiale 2, Filiale 5, Filiale 51 , +12" at bounding box center [776, 390] width 1021 height 37
click at [551, 435] on div "Wöchentlicher Zeitplan Filiale 70, Filiale 3, Filiale 20, Filiale 14 , +11" at bounding box center [776, 445] width 1021 height 37
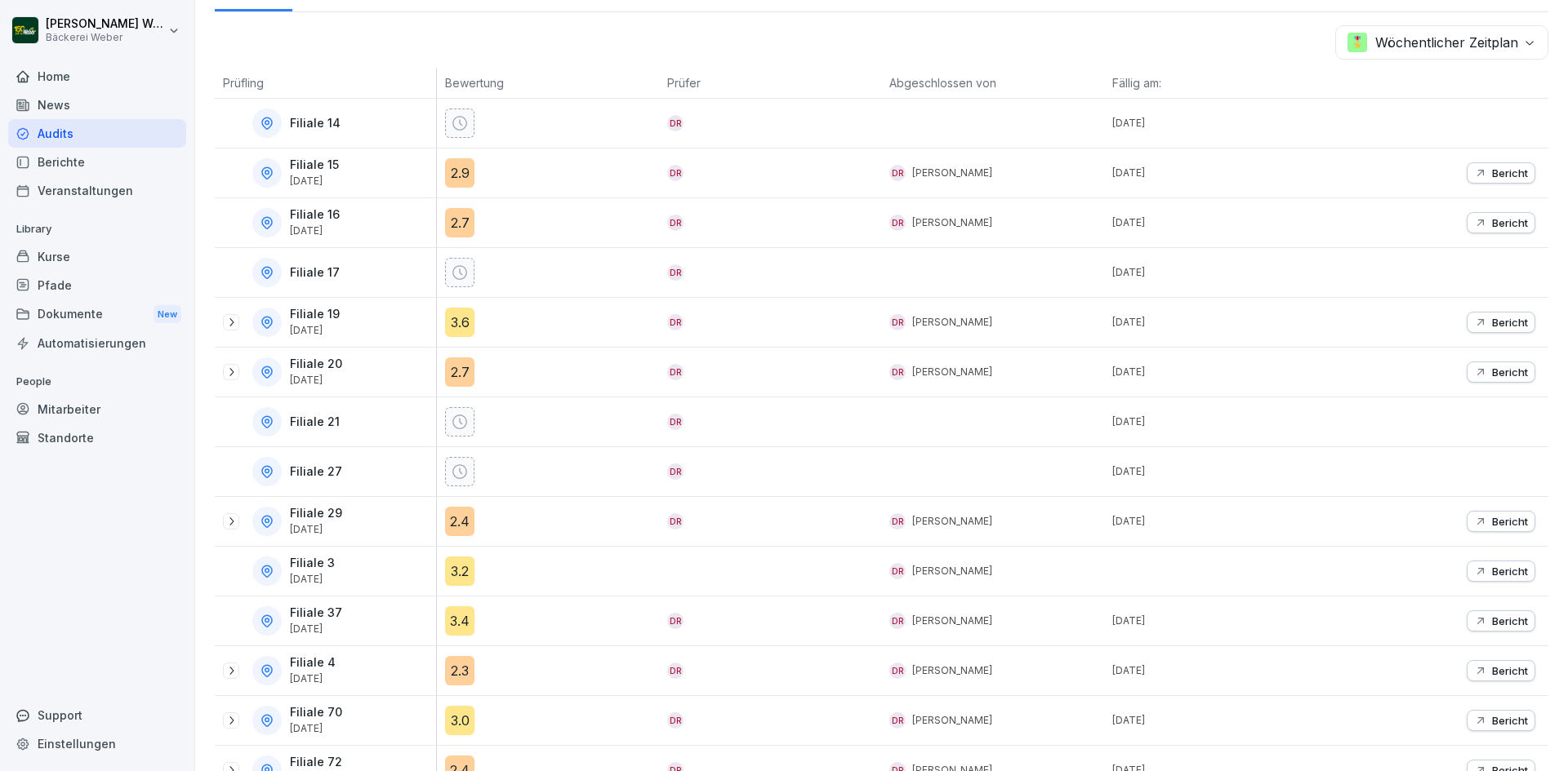
scroll to position [220, 0]
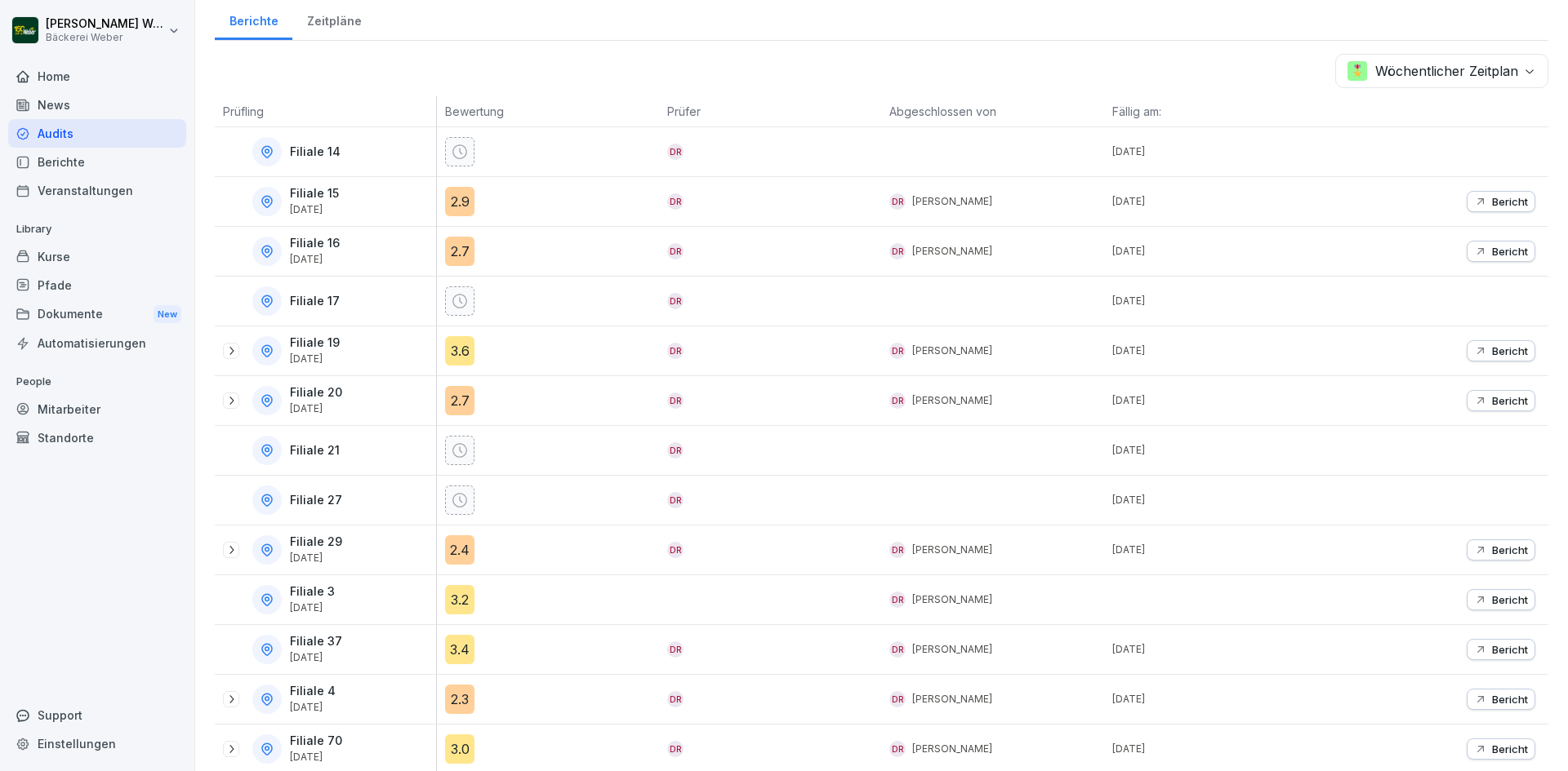
click at [1495, 198] on p "Bericht" at bounding box center [1509, 201] width 36 height 13
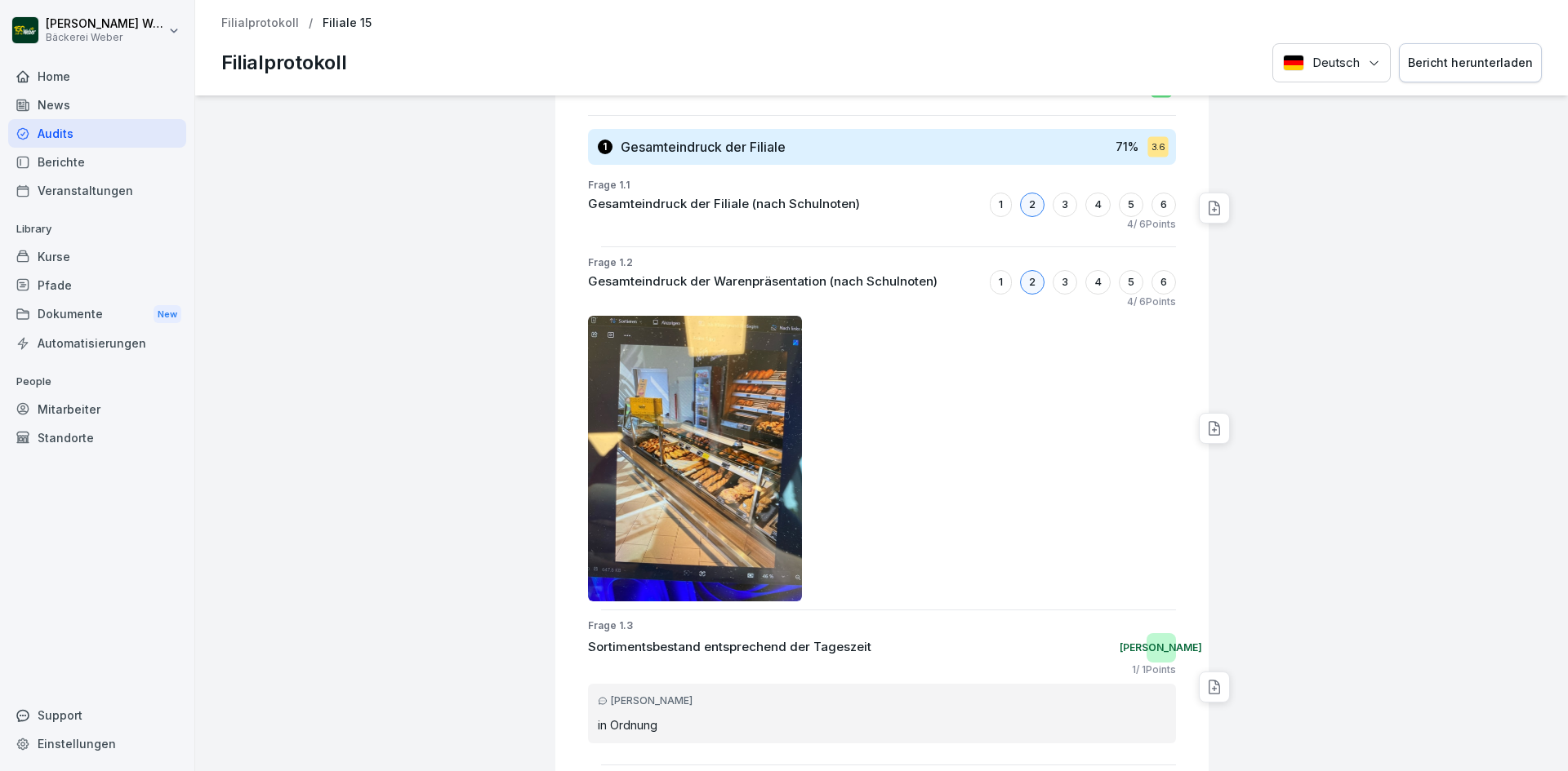
scroll to position [326, 0]
